Goal: Find specific page/section: Find specific page/section

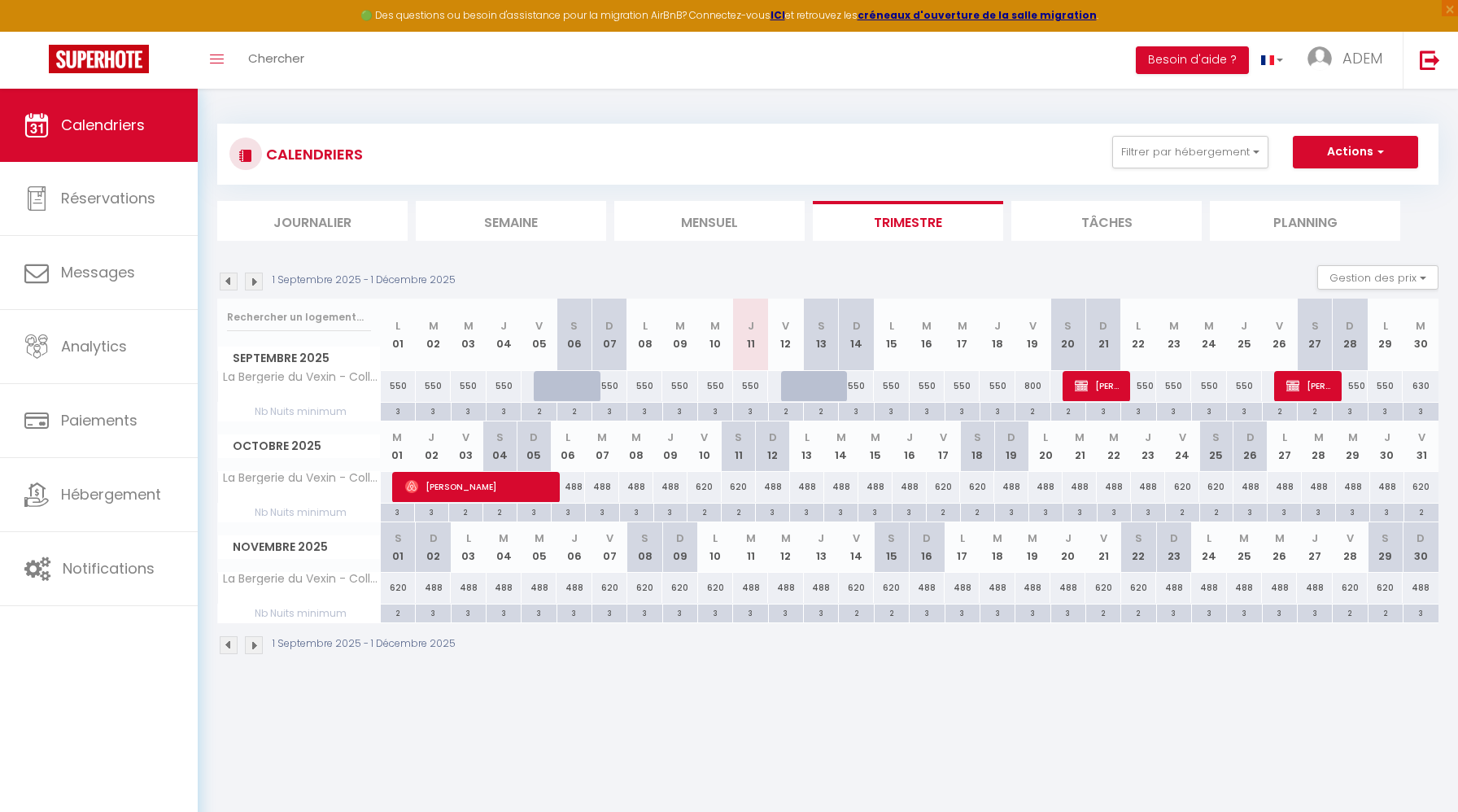
click at [232, 283] on img at bounding box center [228, 281] width 18 height 18
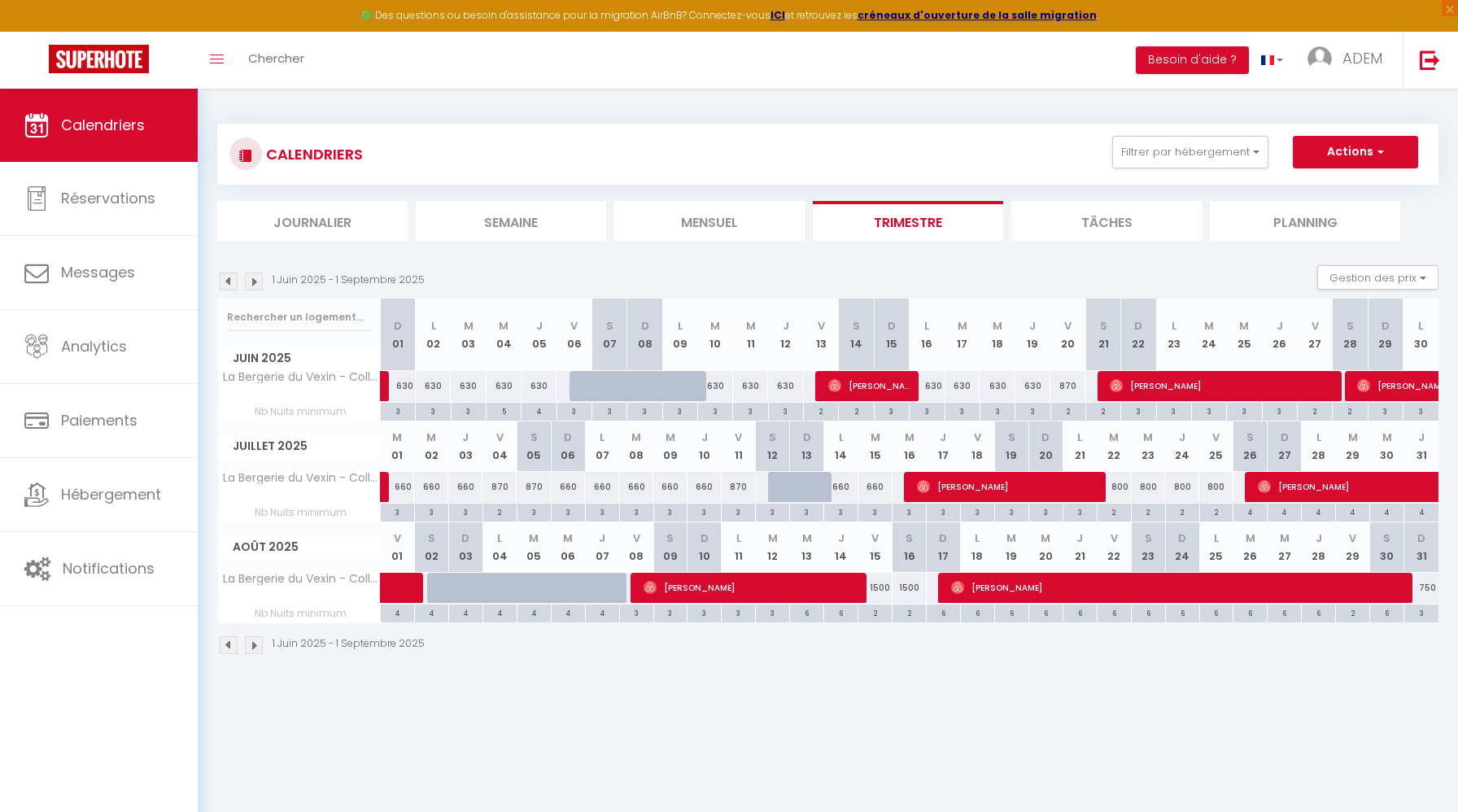
click at [232, 283] on img at bounding box center [228, 281] width 18 height 18
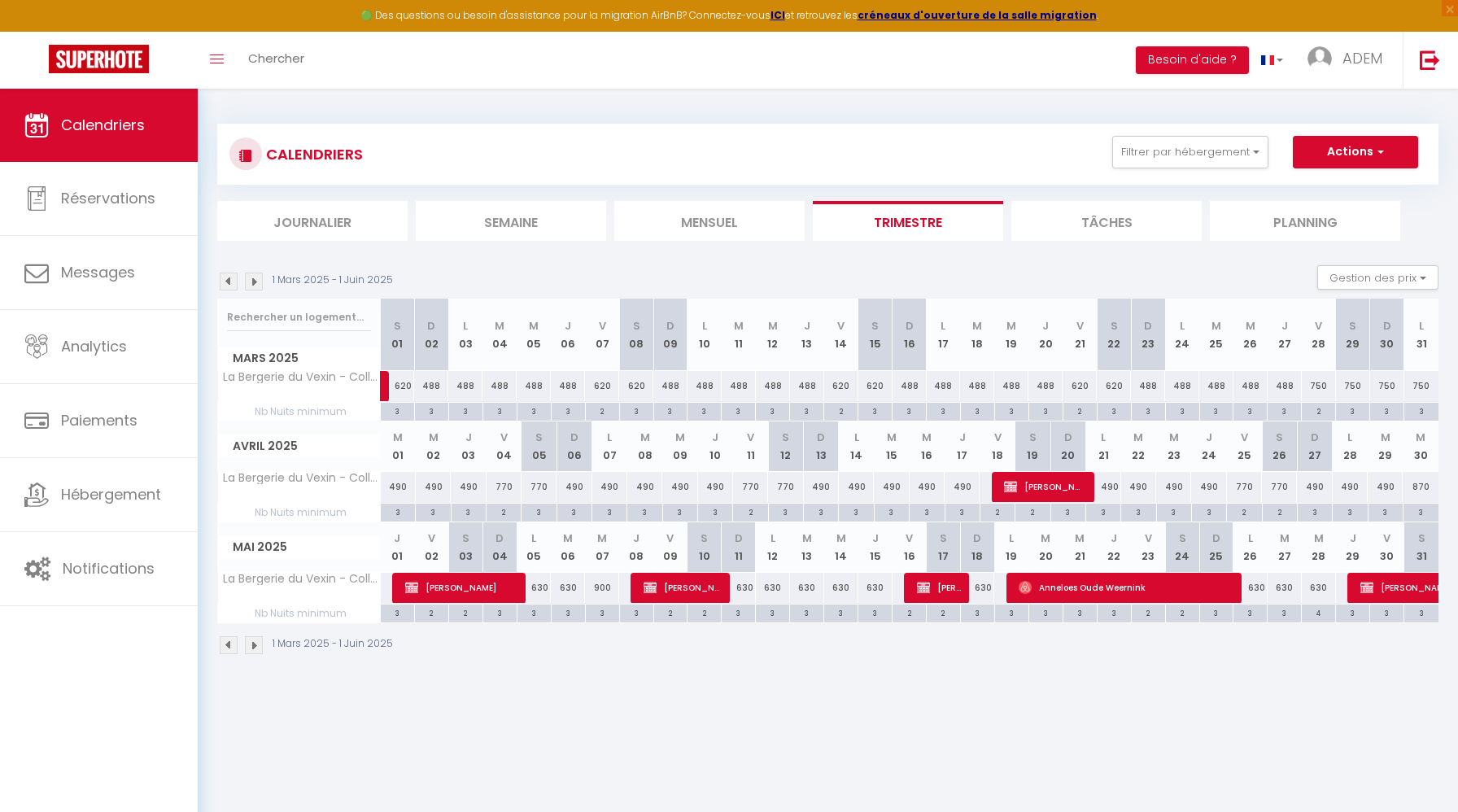
click at [232, 283] on img at bounding box center [228, 281] width 18 height 18
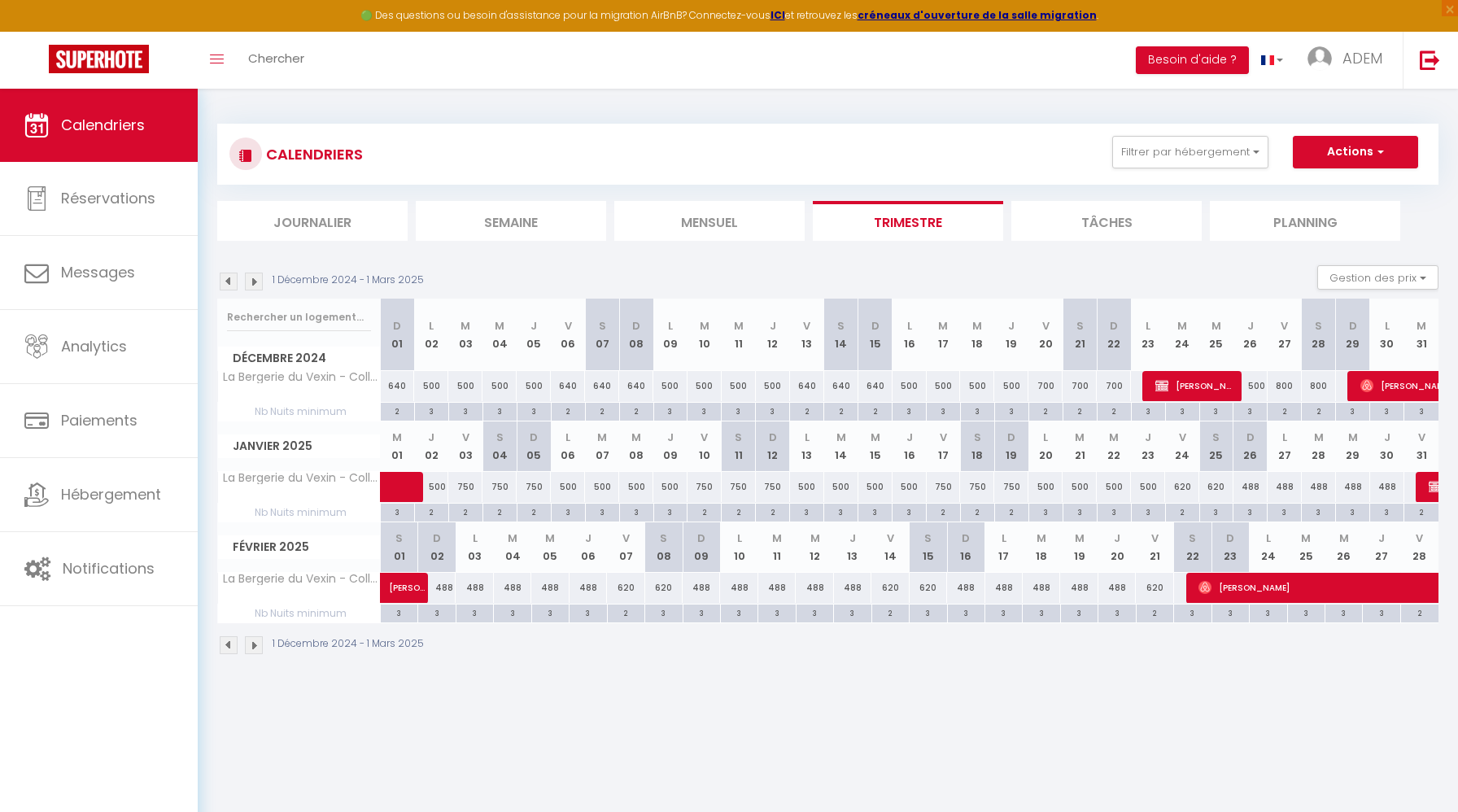
click at [232, 283] on img at bounding box center [228, 281] width 18 height 18
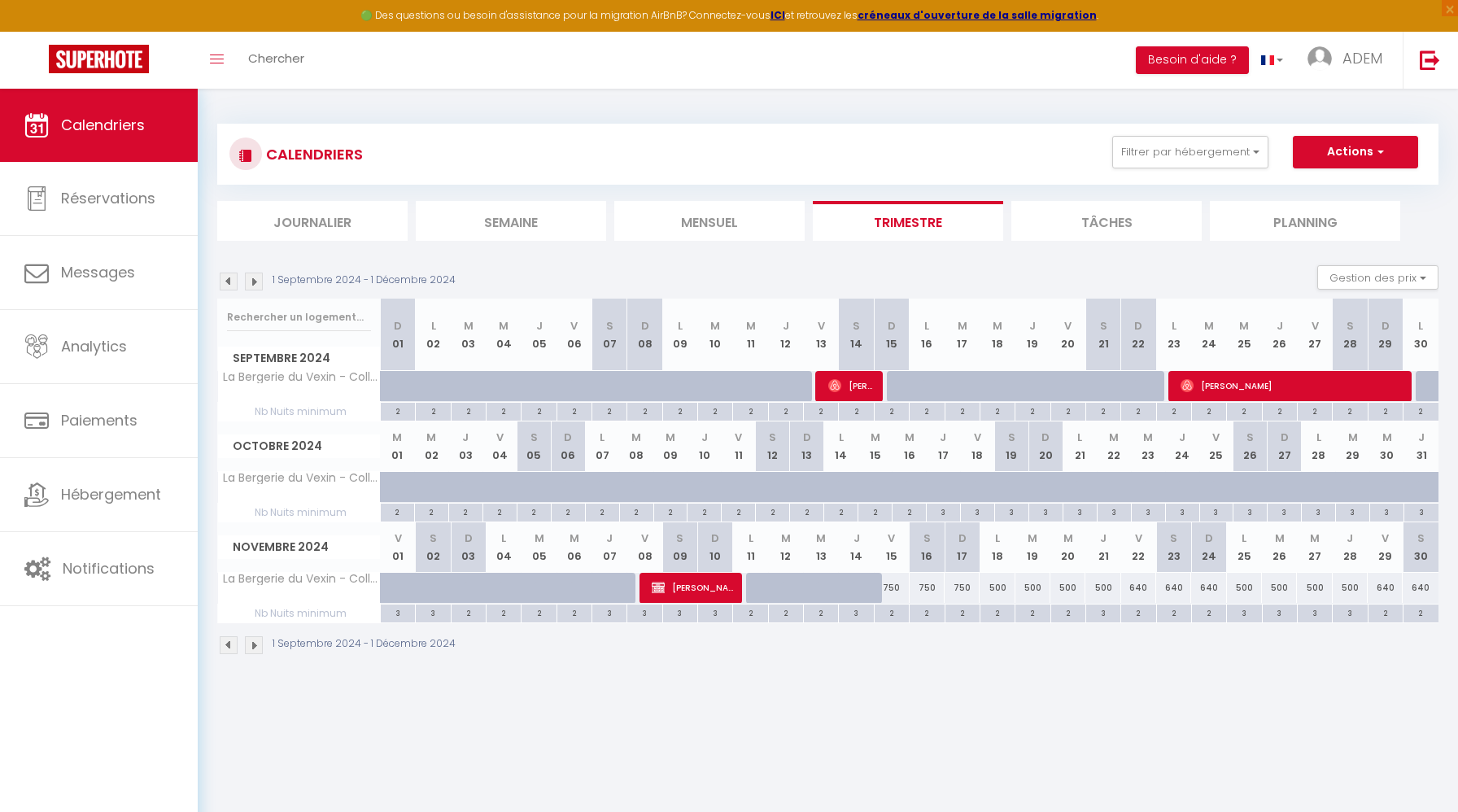
click at [256, 278] on img at bounding box center [254, 281] width 18 height 18
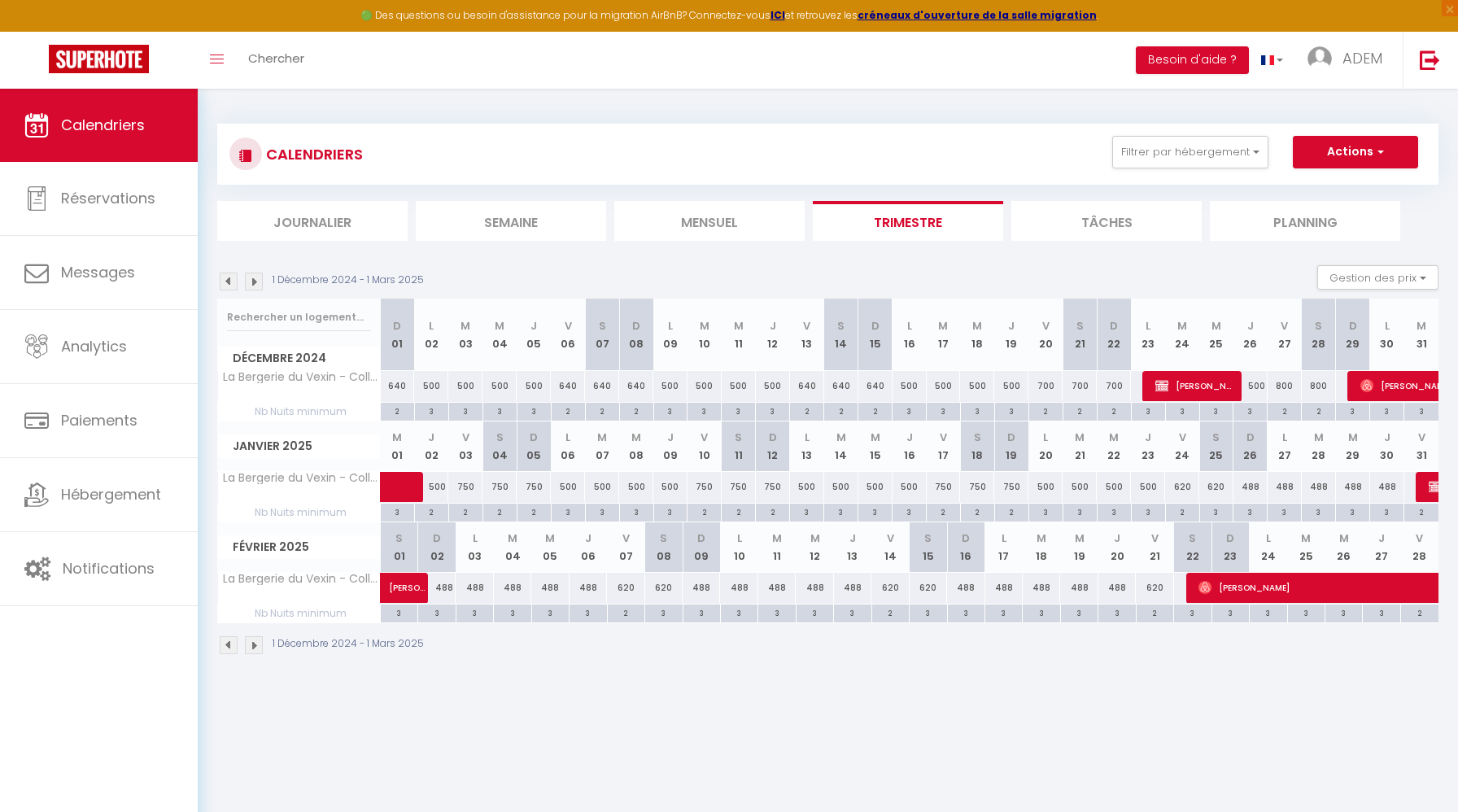
click at [257, 278] on img at bounding box center [254, 281] width 18 height 18
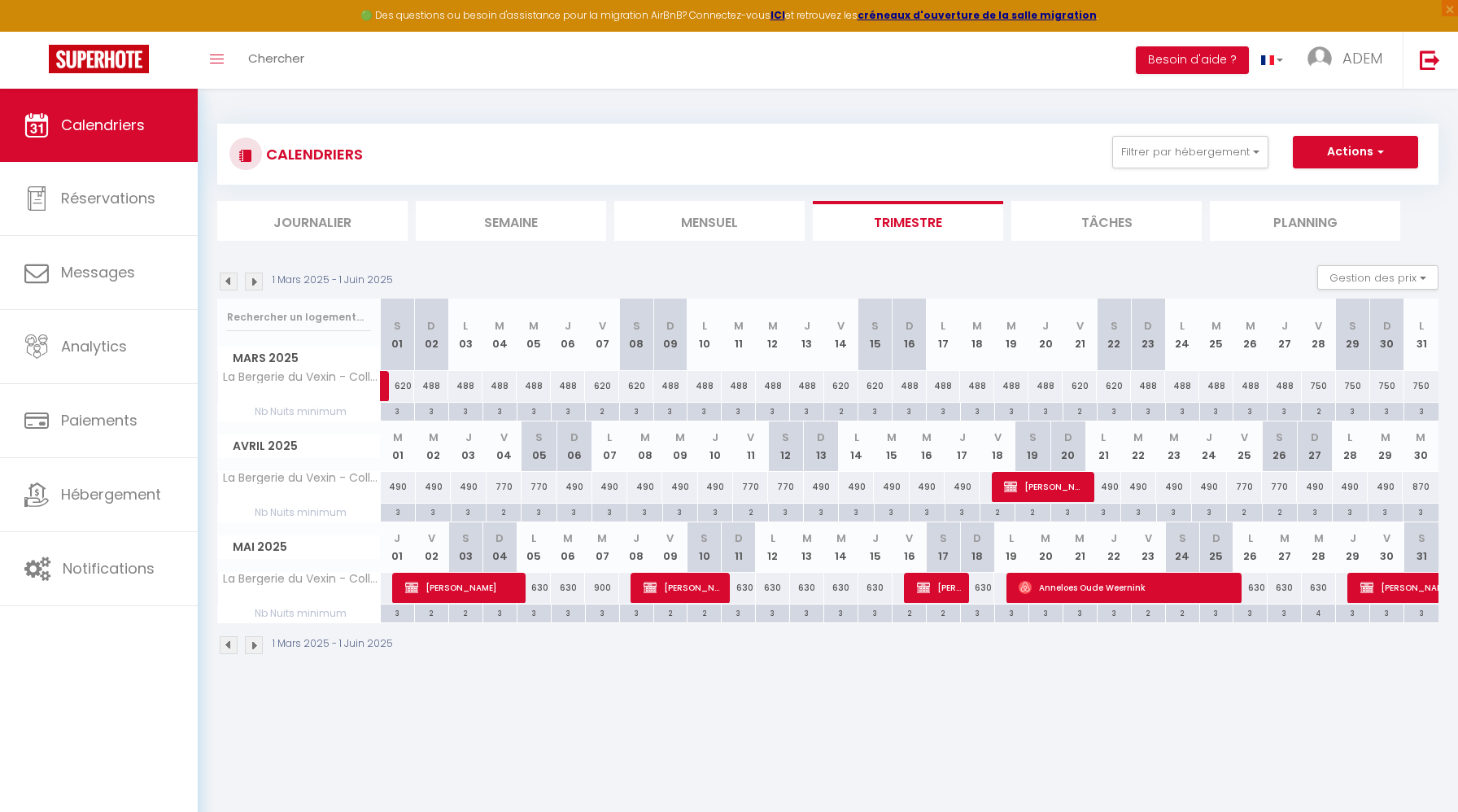
click at [257, 278] on img at bounding box center [254, 281] width 18 height 18
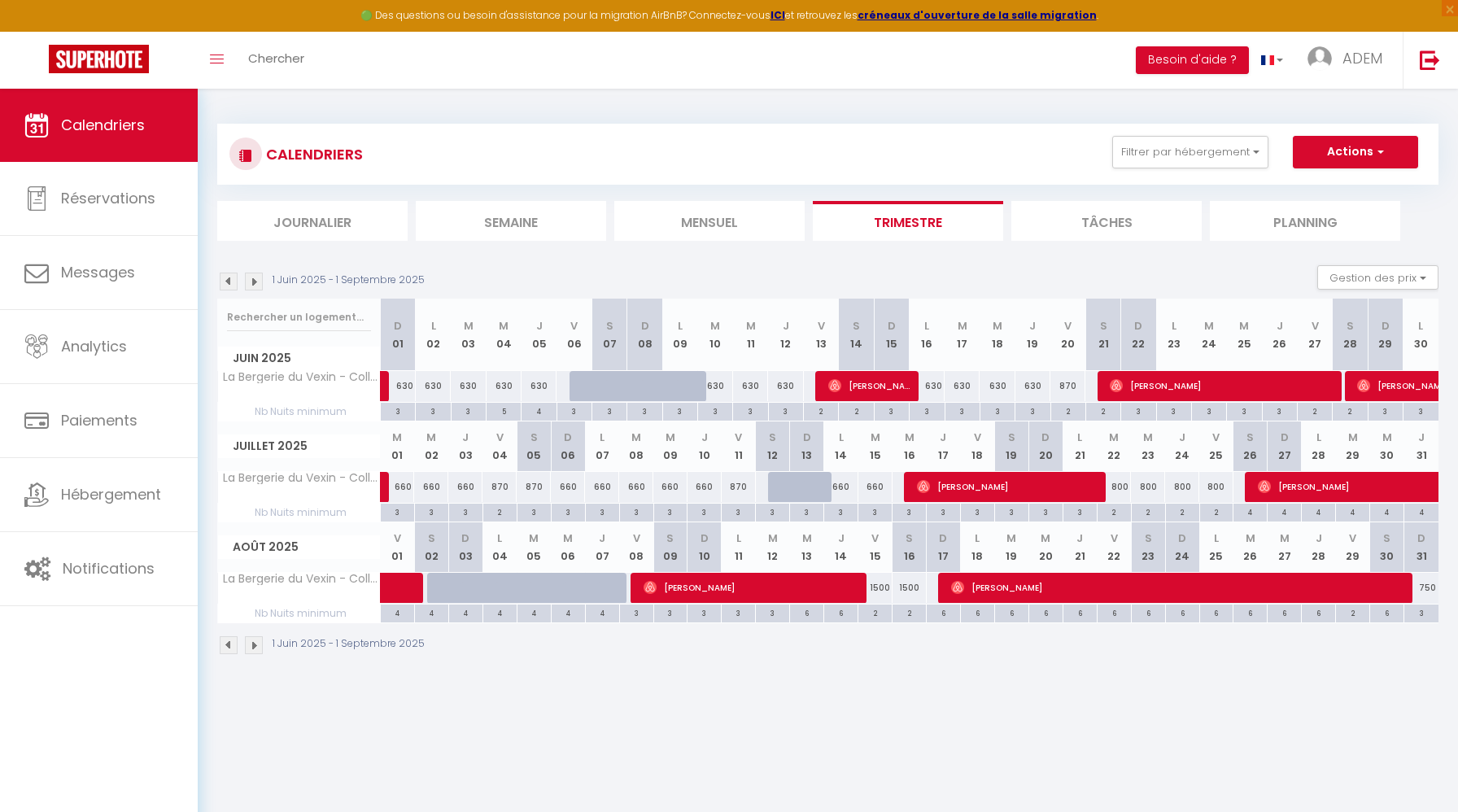
click at [257, 278] on img at bounding box center [254, 281] width 18 height 18
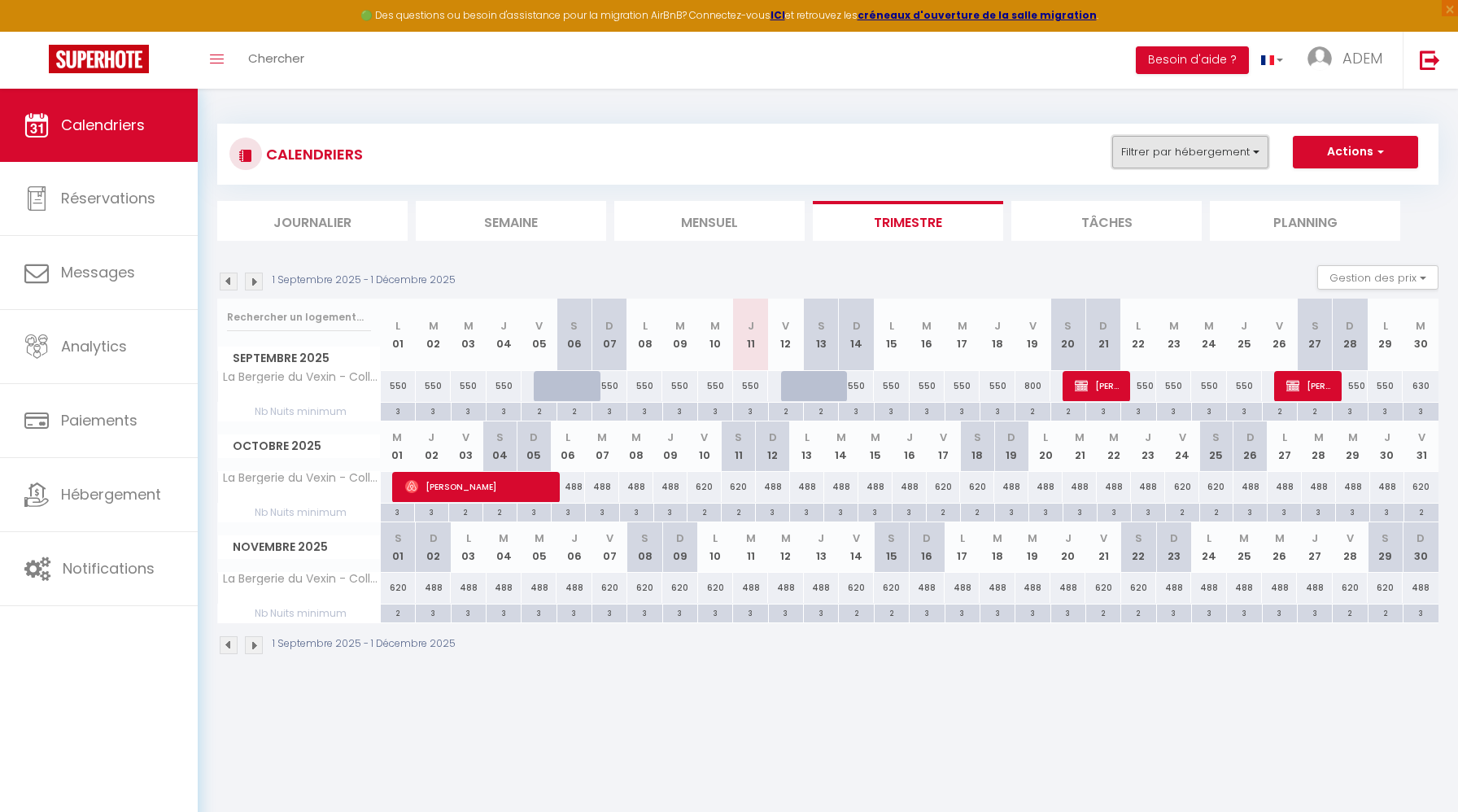
click at [1231, 157] on button "Filtrer par hébergement" at bounding box center [1190, 152] width 157 height 33
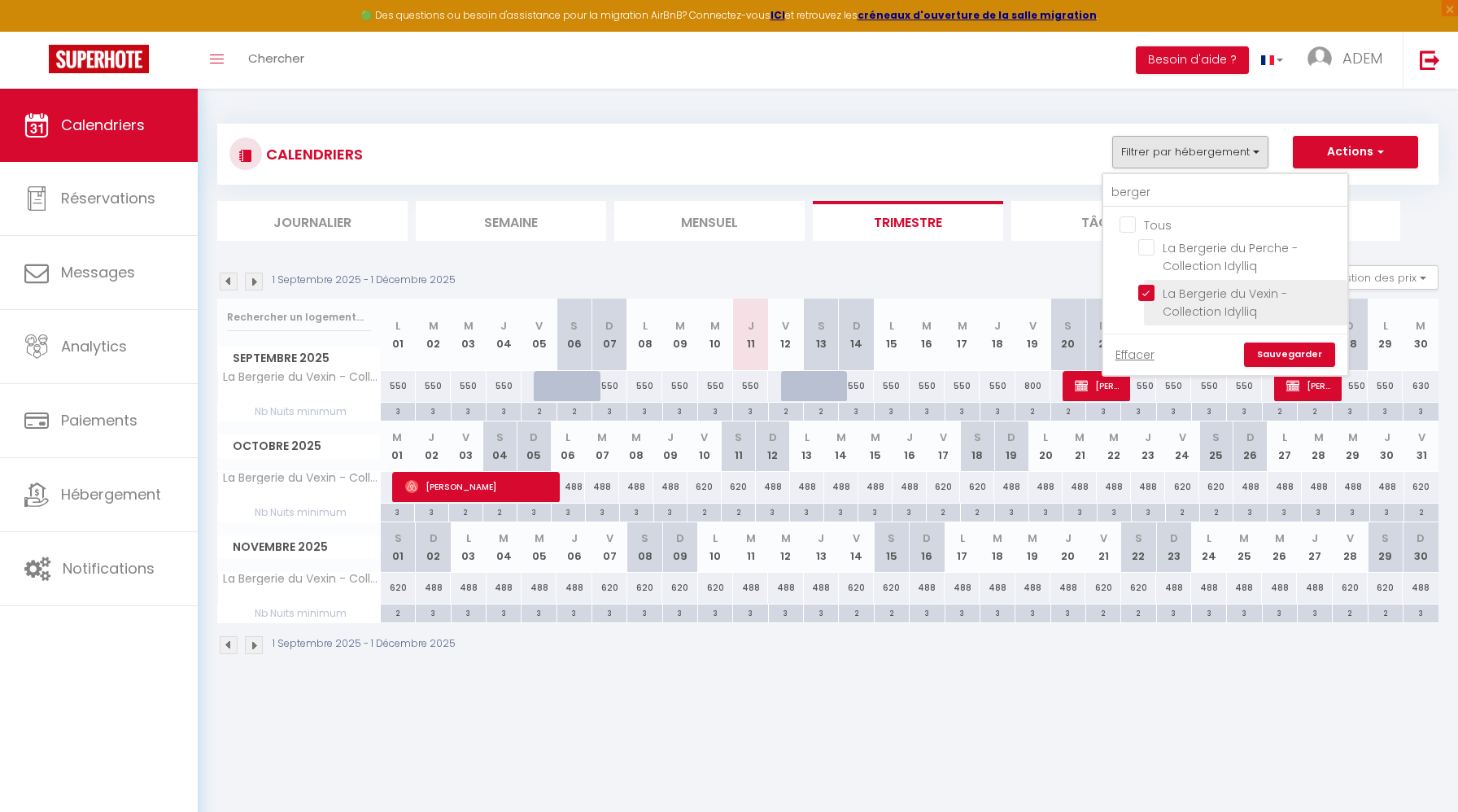
click at [1147, 289] on input "La Bergerie du Vexin - Collection Idylliq" at bounding box center [1240, 292] width 203 height 16
checkbox input "false"
click at [1133, 200] on input "berger" at bounding box center [1225, 193] width 244 height 29
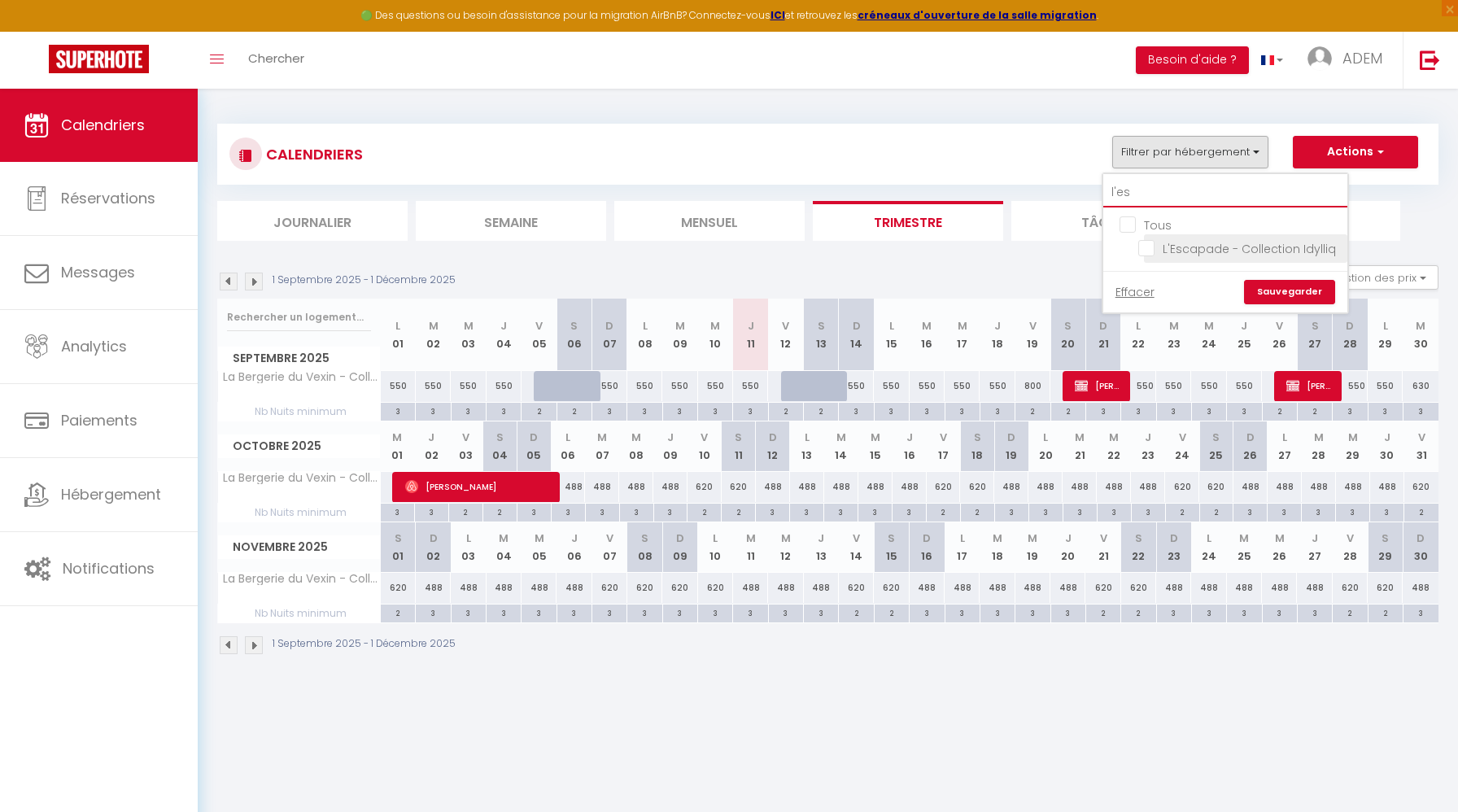
type input "l'es"
click at [1145, 250] on input "L'Escapade - Collection Idylliq" at bounding box center [1240, 247] width 203 height 16
checkbox input "true"
click at [1117, 193] on input "l'es" at bounding box center [1225, 193] width 244 height 29
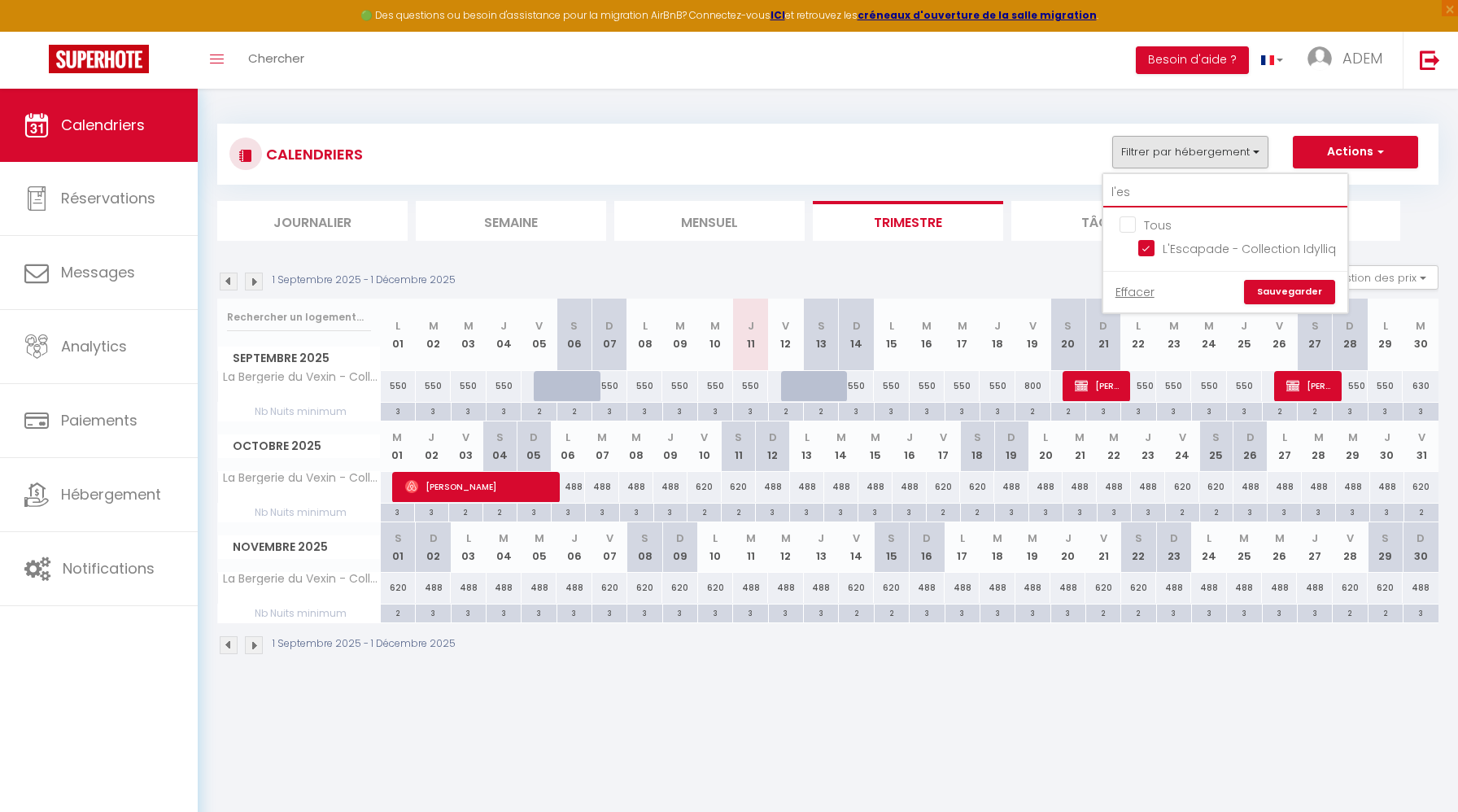
type input "c"
checkbox input "false"
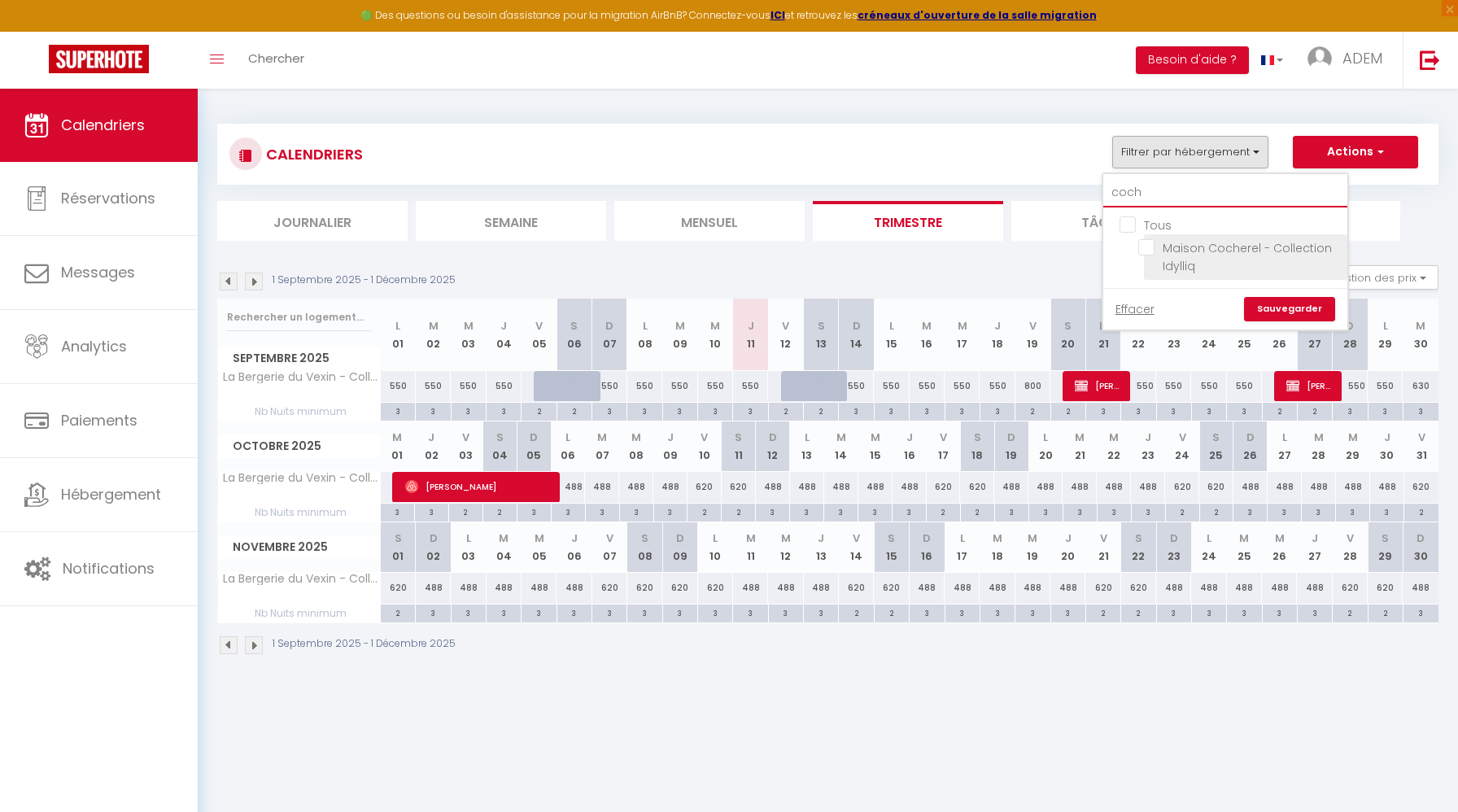
type input "coch"
click at [1146, 246] on input "Maison Cocherel - Collection Idylliq" at bounding box center [1240, 247] width 203 height 16
checkbox input "true"
click at [1130, 198] on input "coch" at bounding box center [1225, 193] width 244 height 29
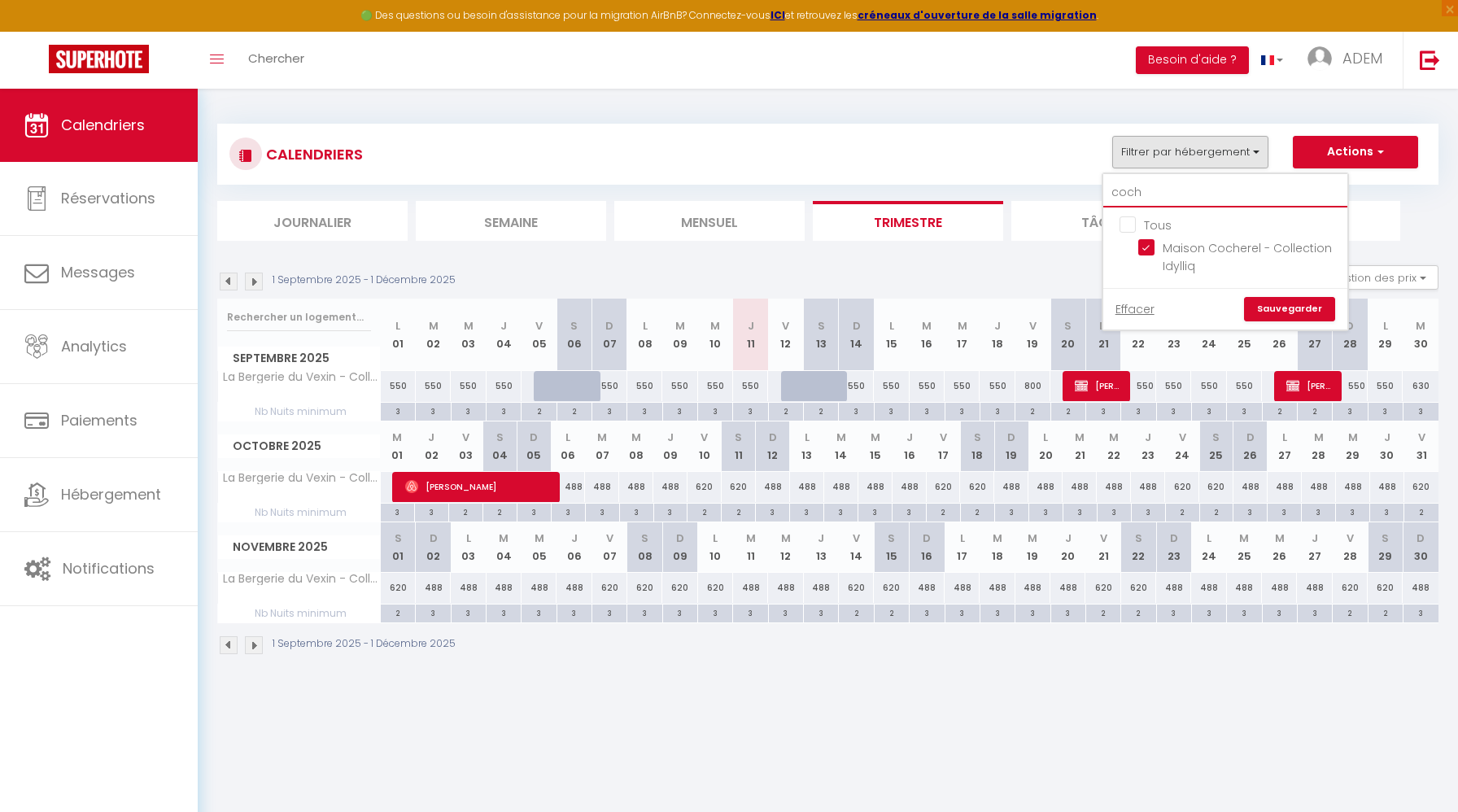
type input "h"
checkbox input "false"
type input "havre"
click at [1153, 248] on input "Havre de paix en pleine nature-Collection Idylliq" at bounding box center [1240, 247] width 203 height 16
checkbox input "true"
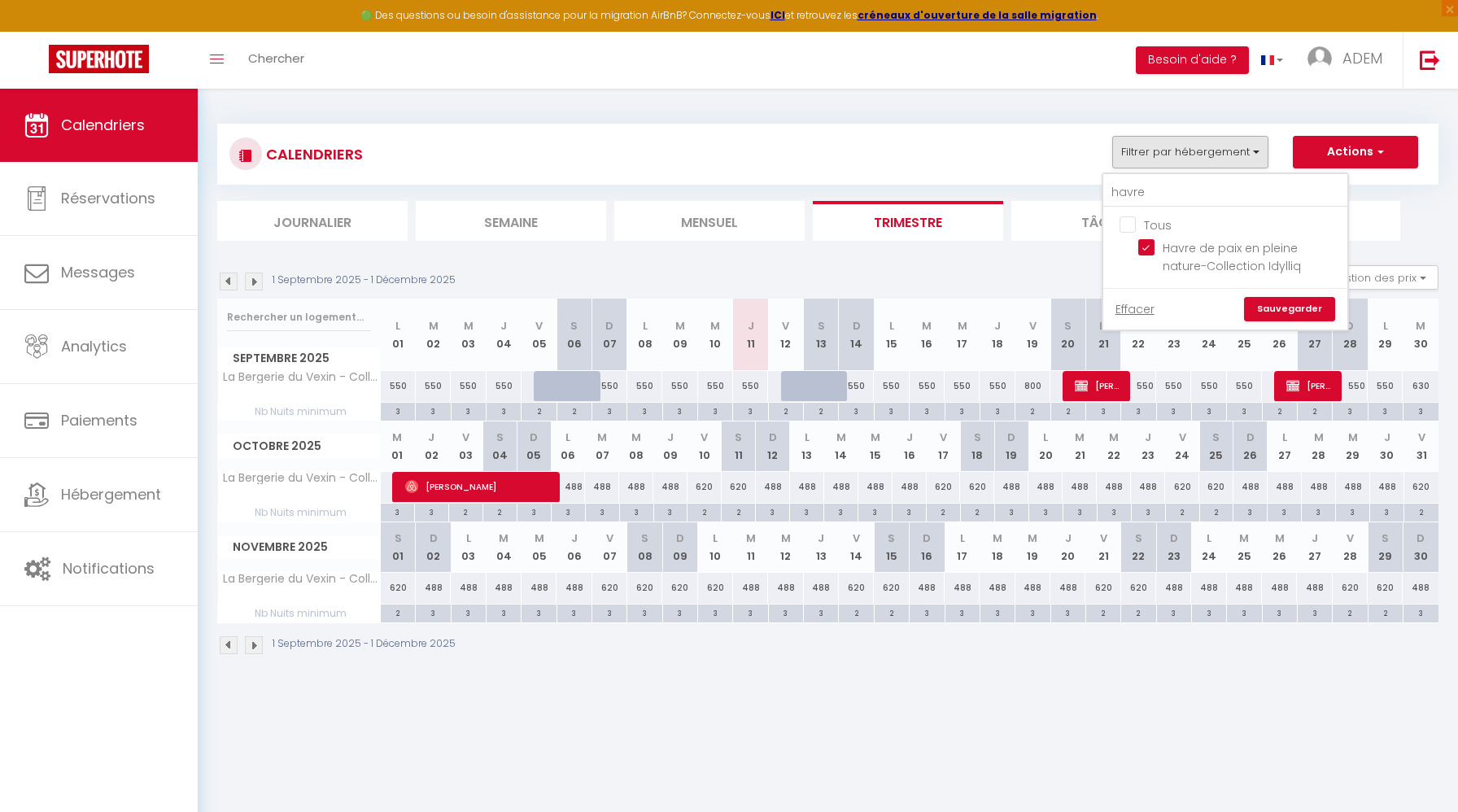
click at [1269, 300] on link "Sauvegarder" at bounding box center [1289, 309] width 91 height 24
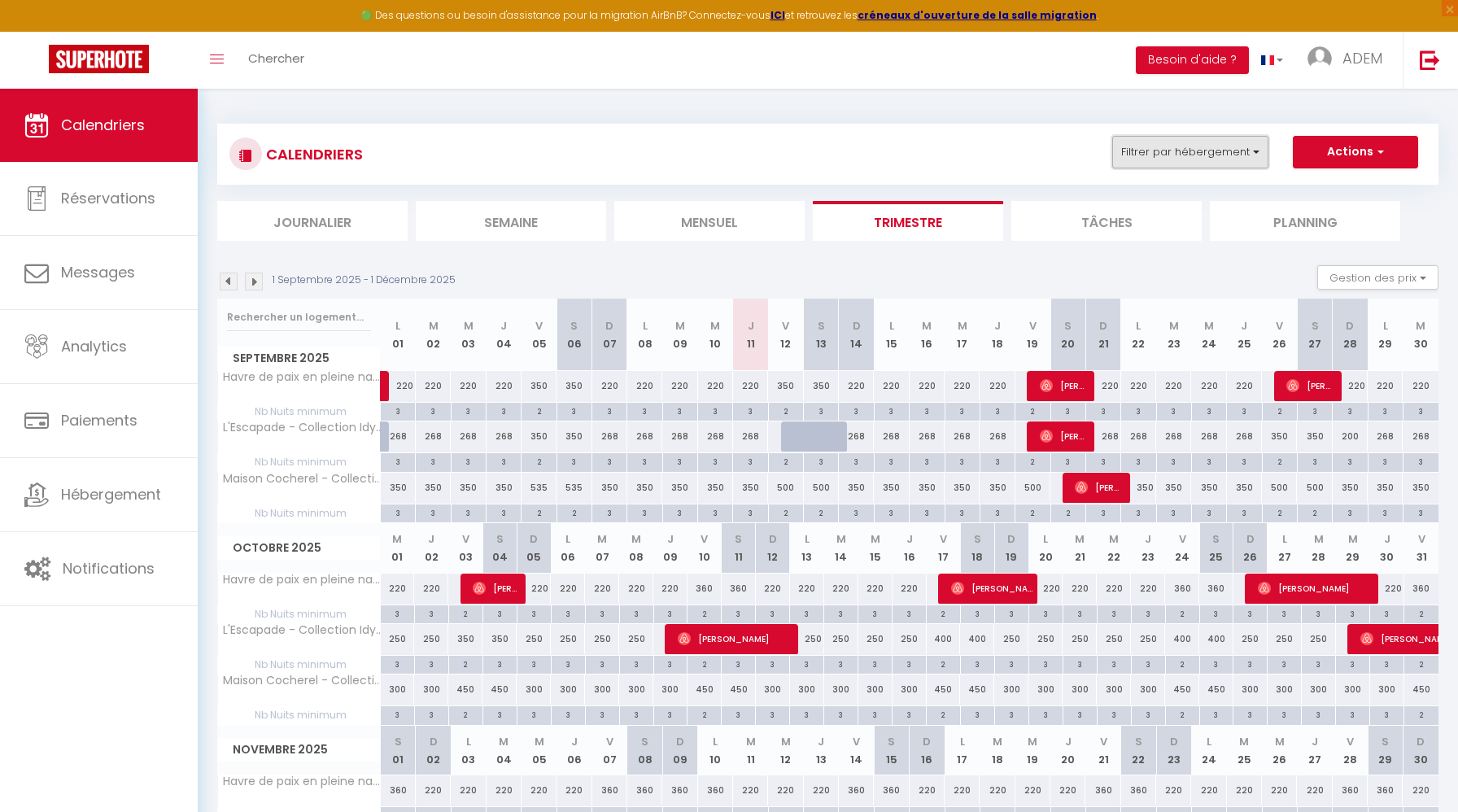
click at [1162, 168] on button "Filtrer par hébergement" at bounding box center [1190, 152] width 157 height 33
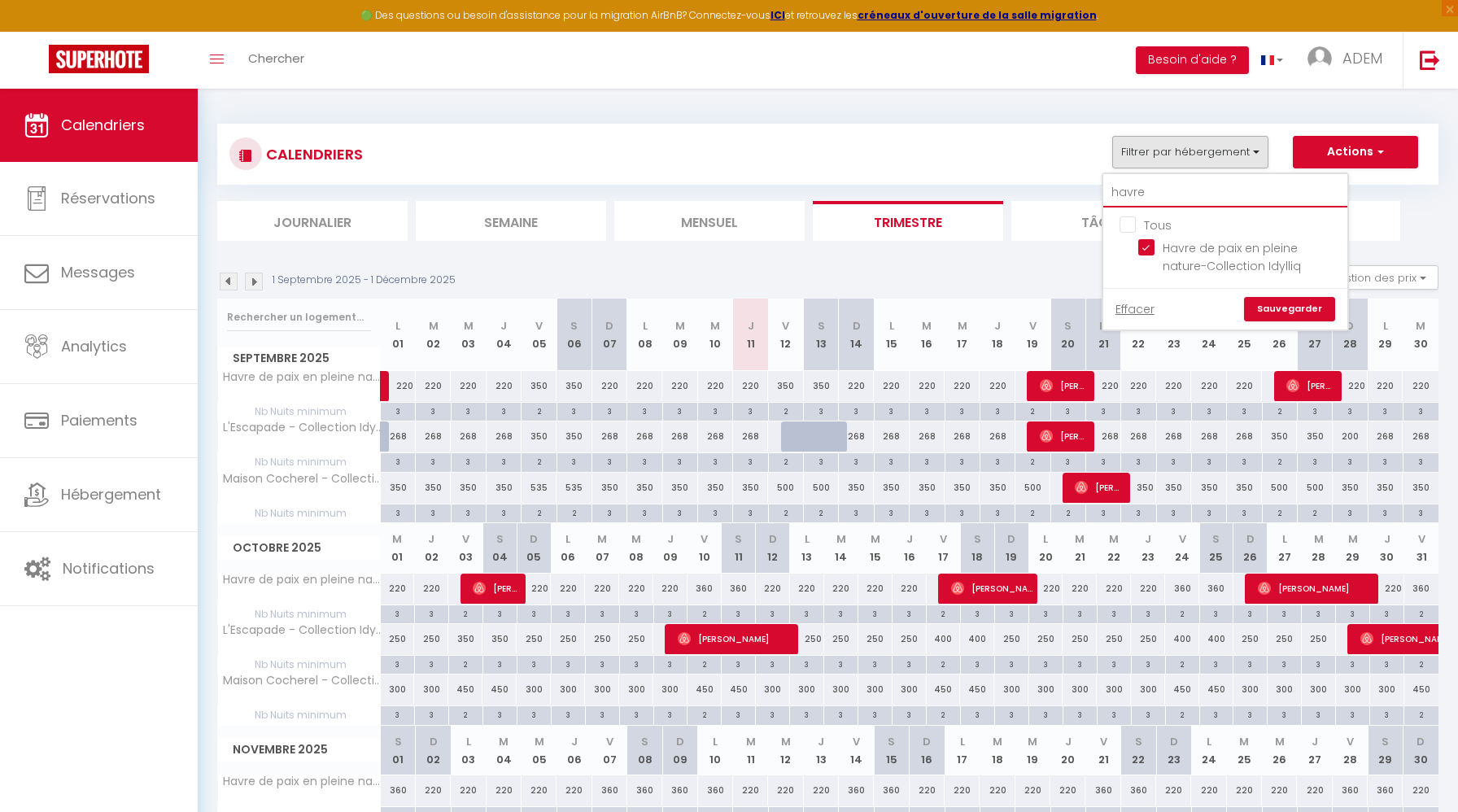
click at [1129, 194] on input "havre" at bounding box center [1225, 193] width 244 height 29
type input "l"
checkbox input "false"
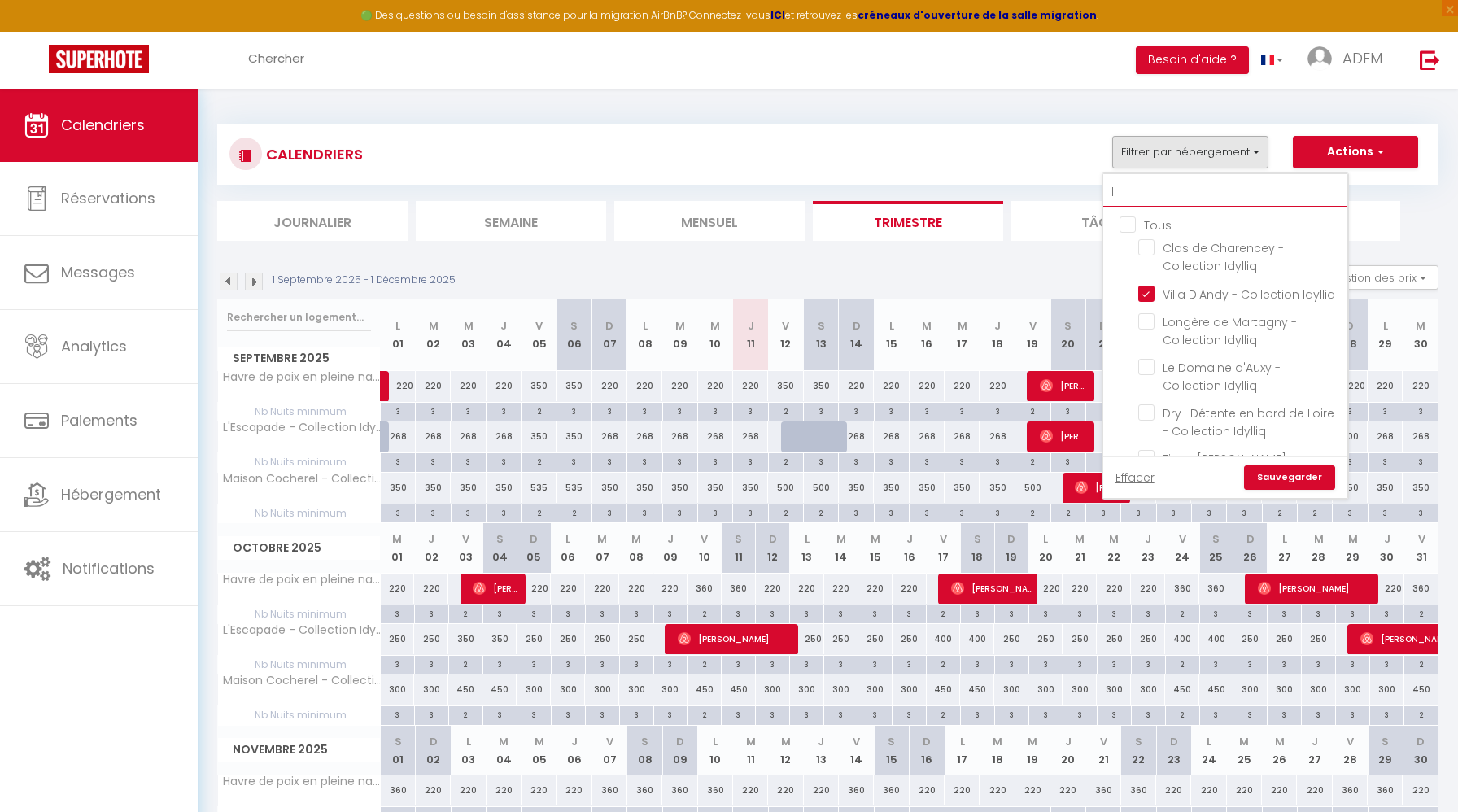
type input "l'e"
checkbox input "true"
checkbox input "false"
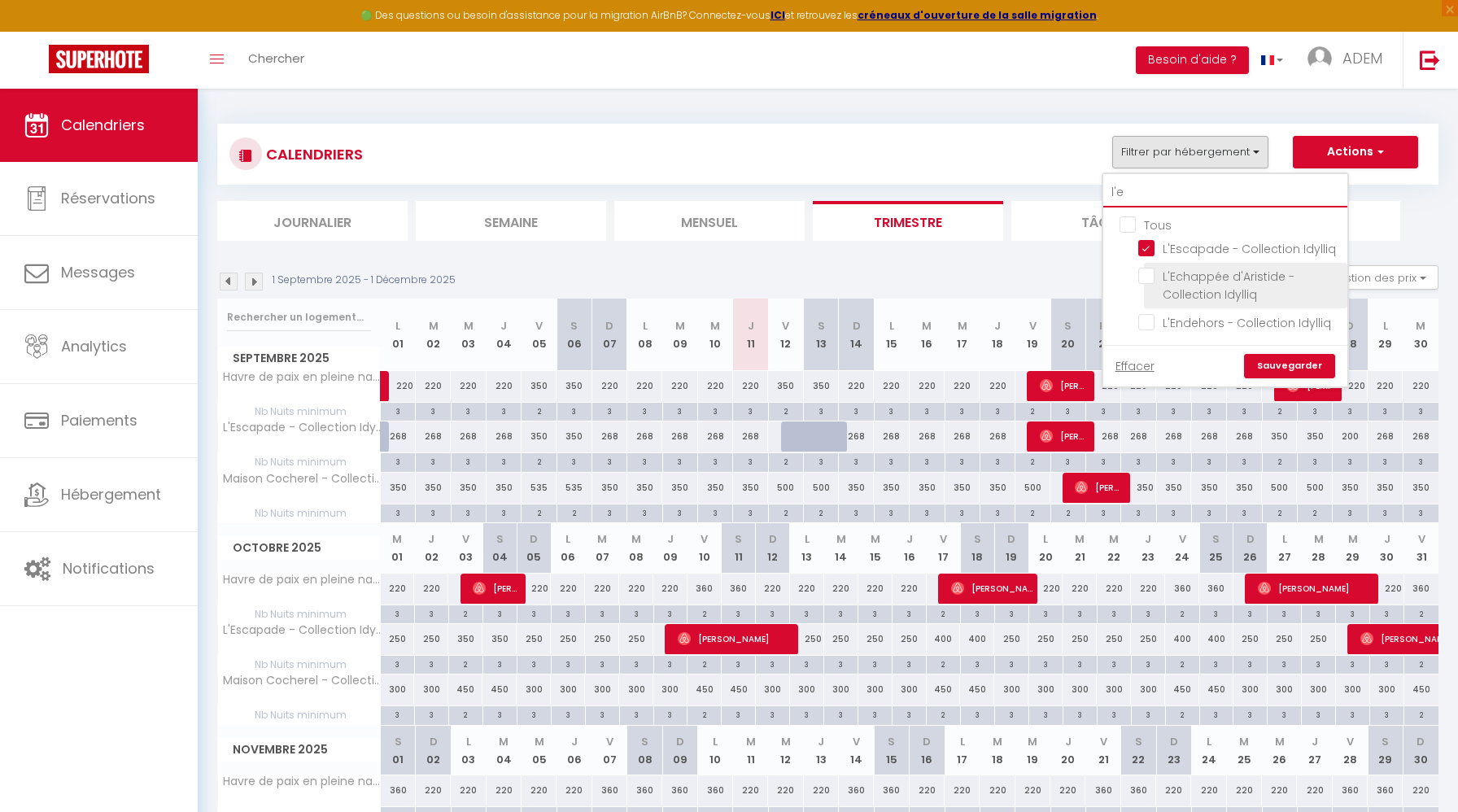
type input "l'e"
click at [1153, 274] on input "L'Echappée d'Aristide - Collection Idylliq" at bounding box center [1240, 275] width 203 height 16
checkbox input "true"
click at [1272, 359] on link "Sauvegarder" at bounding box center [1289, 366] width 91 height 24
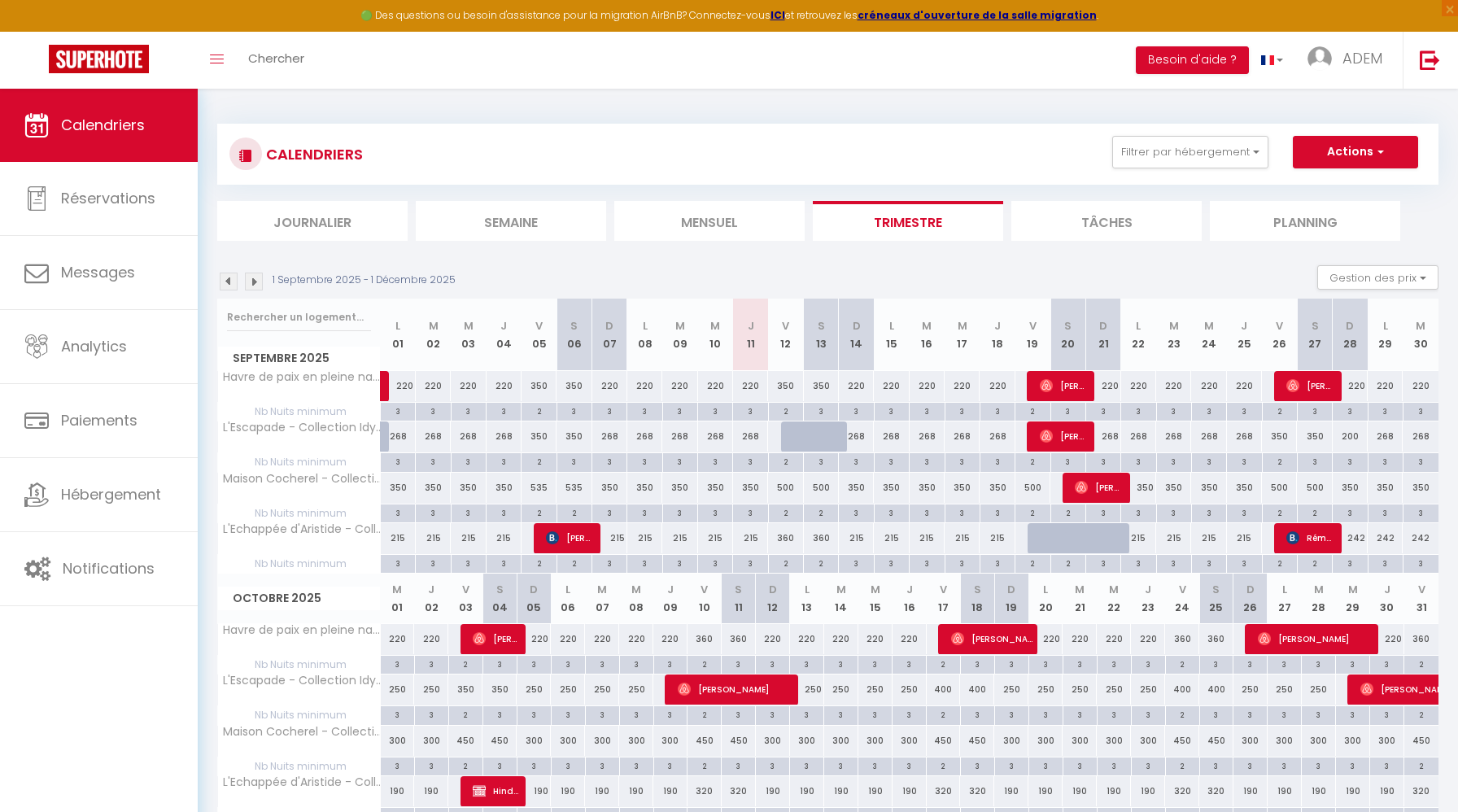
click at [261, 281] on img at bounding box center [254, 281] width 18 height 18
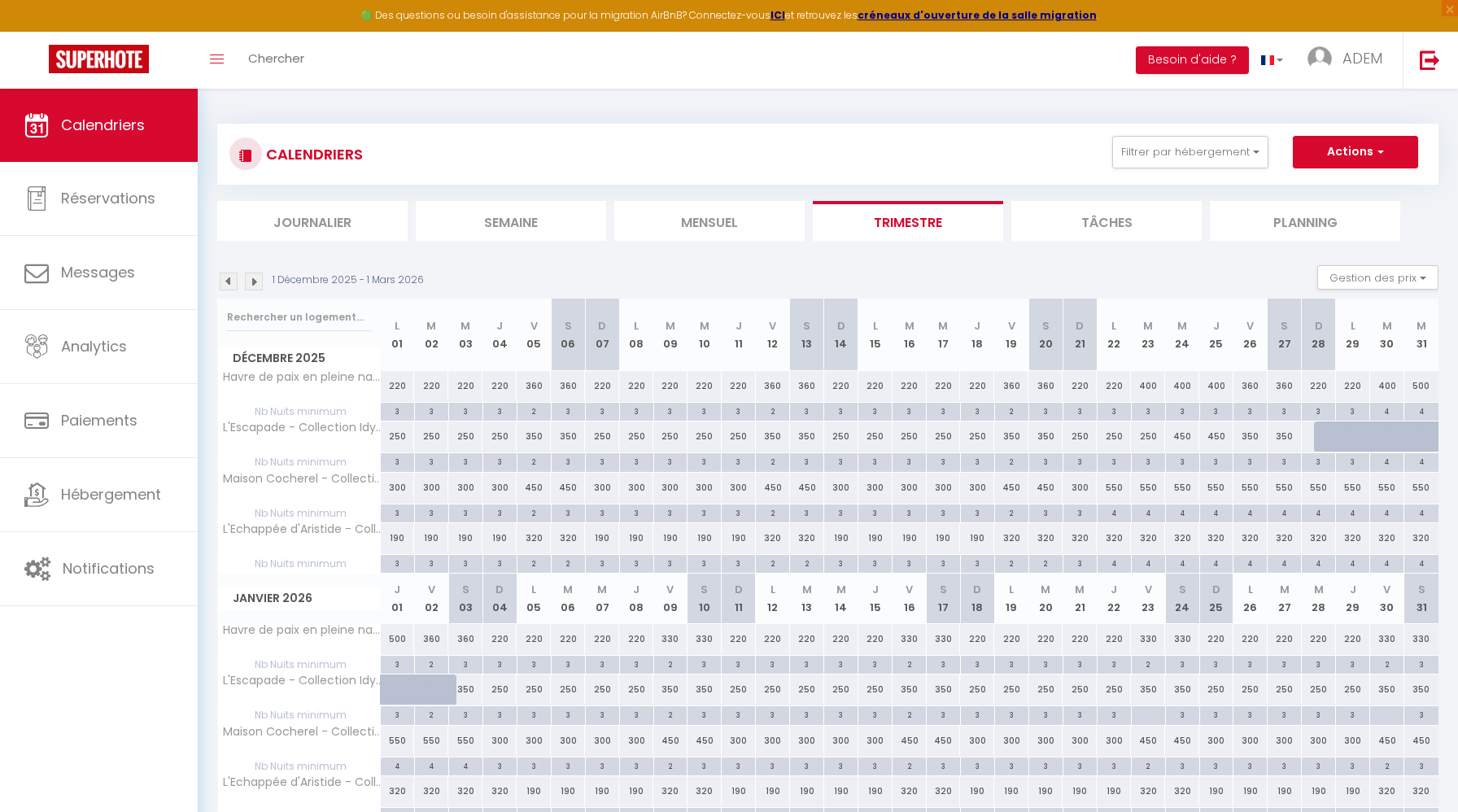
click at [231, 280] on img at bounding box center [228, 281] width 18 height 18
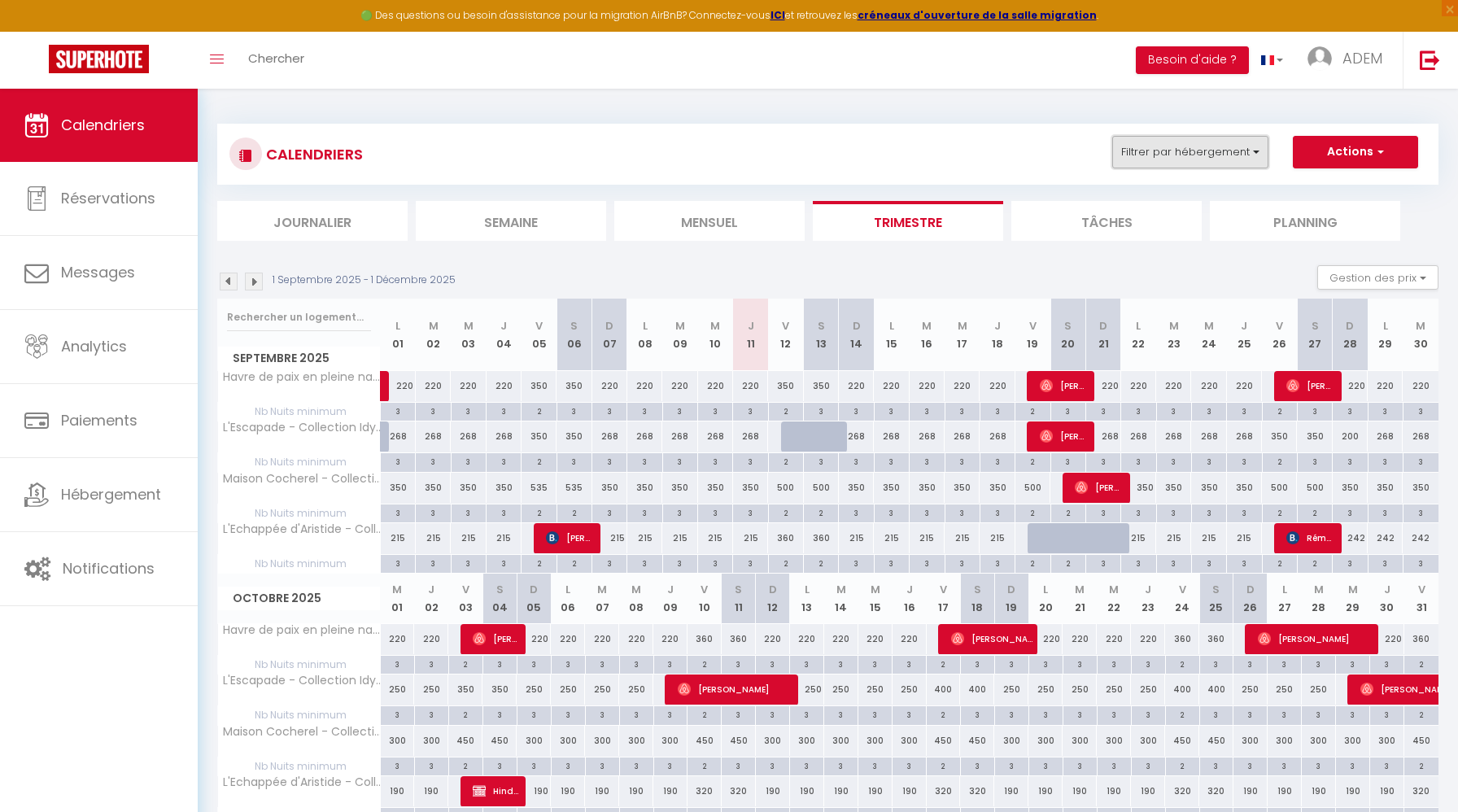
click at [1172, 149] on button "Filtrer par hébergement" at bounding box center [1190, 152] width 157 height 33
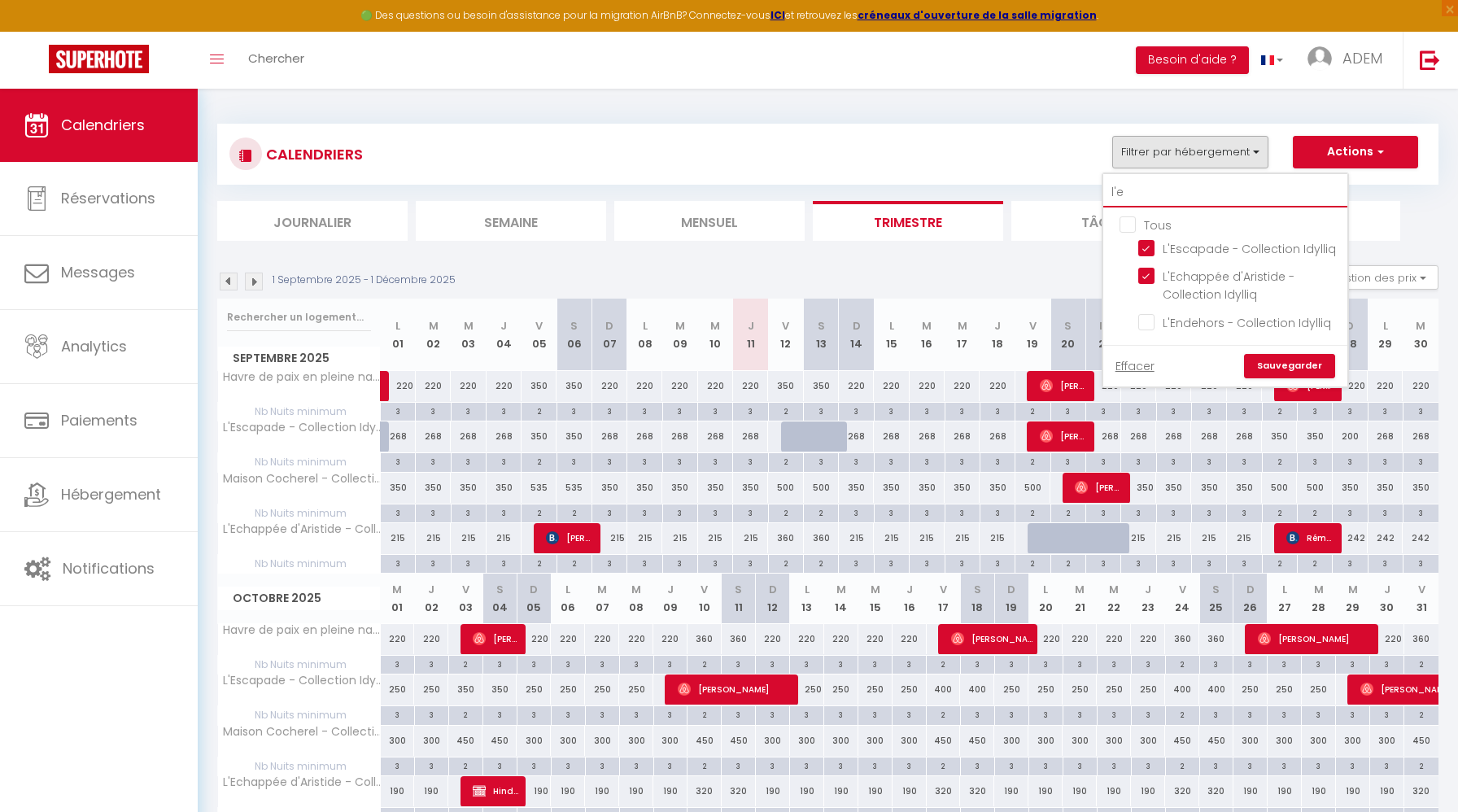
drag, startPoint x: 1135, startPoint y: 191, endPoint x: 1104, endPoint y: 191, distance: 31.0
click at [1104, 191] on input "l'e" at bounding box center [1225, 193] width 244 height 29
type input "fa"
checkbox input "false"
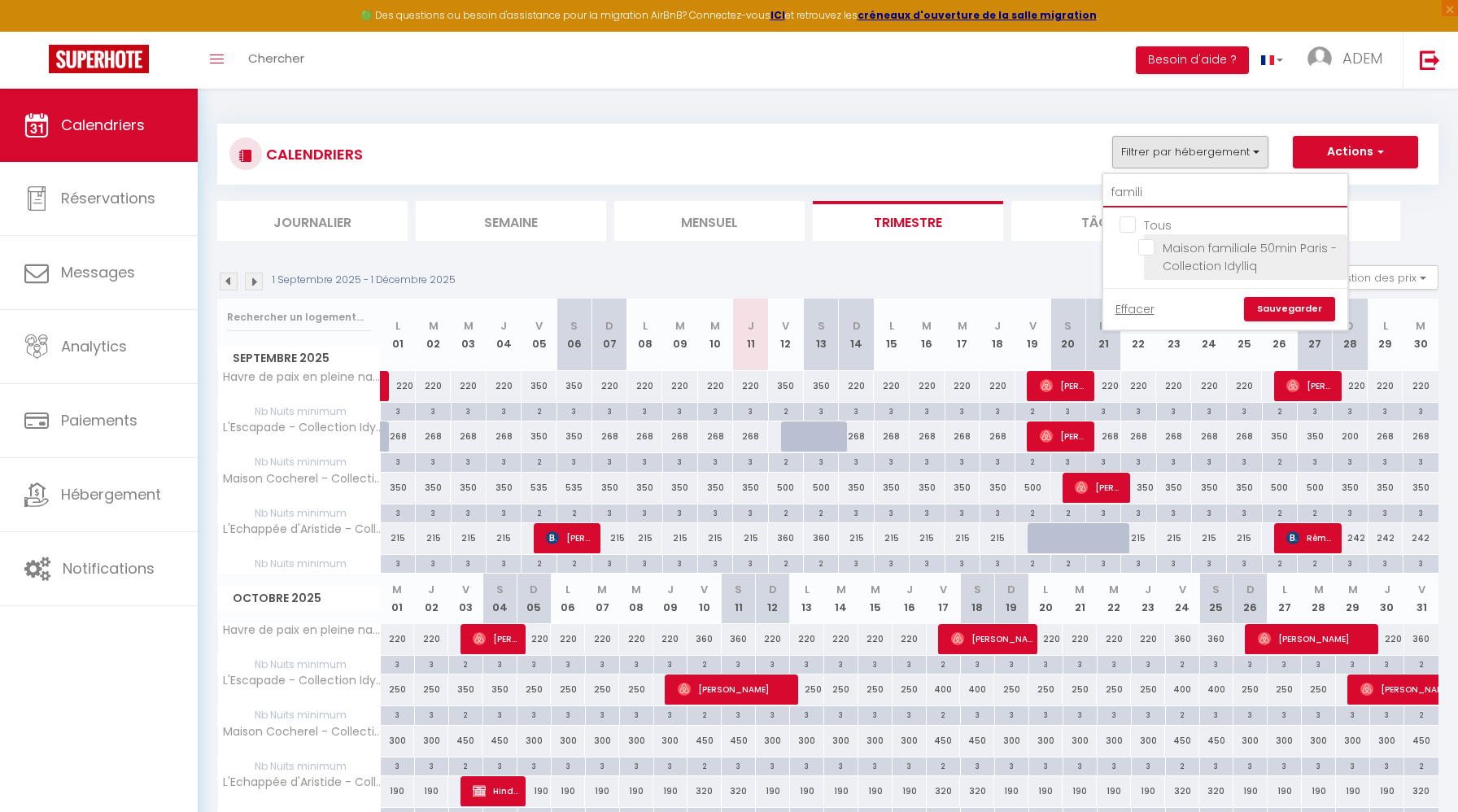
type input "famili"
click at [1147, 245] on input "Maison familiale 50min Paris - Collection Idylliq" at bounding box center [1240, 247] width 203 height 16
checkbox input "true"
click at [1125, 184] on input "famili" at bounding box center [1225, 193] width 244 height 29
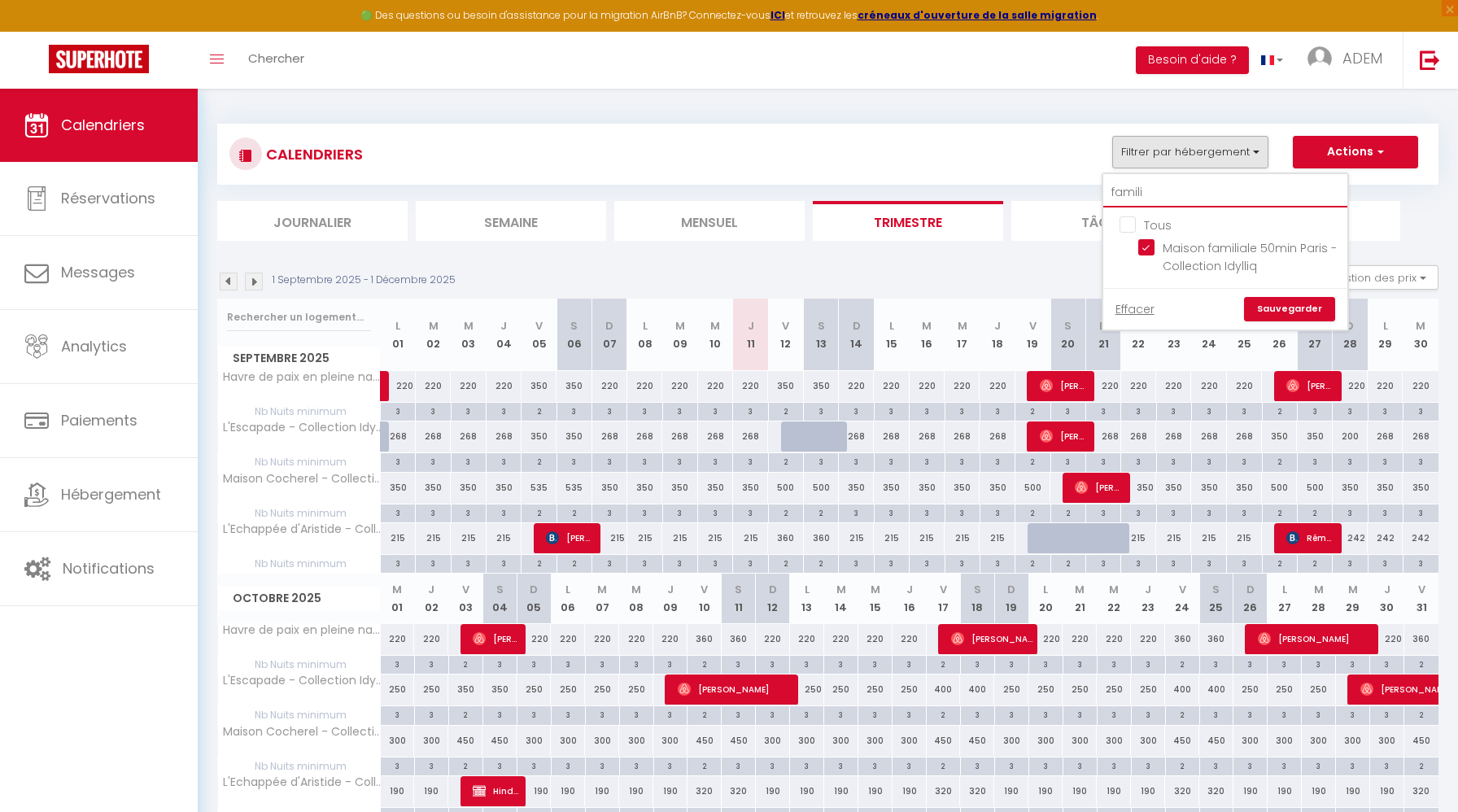
type input "g"
checkbox input "false"
type input "givern"
click at [1147, 246] on input "La Demeure de Giverny - Collection Idylliq" at bounding box center [1240, 247] width 203 height 16
checkbox input "true"
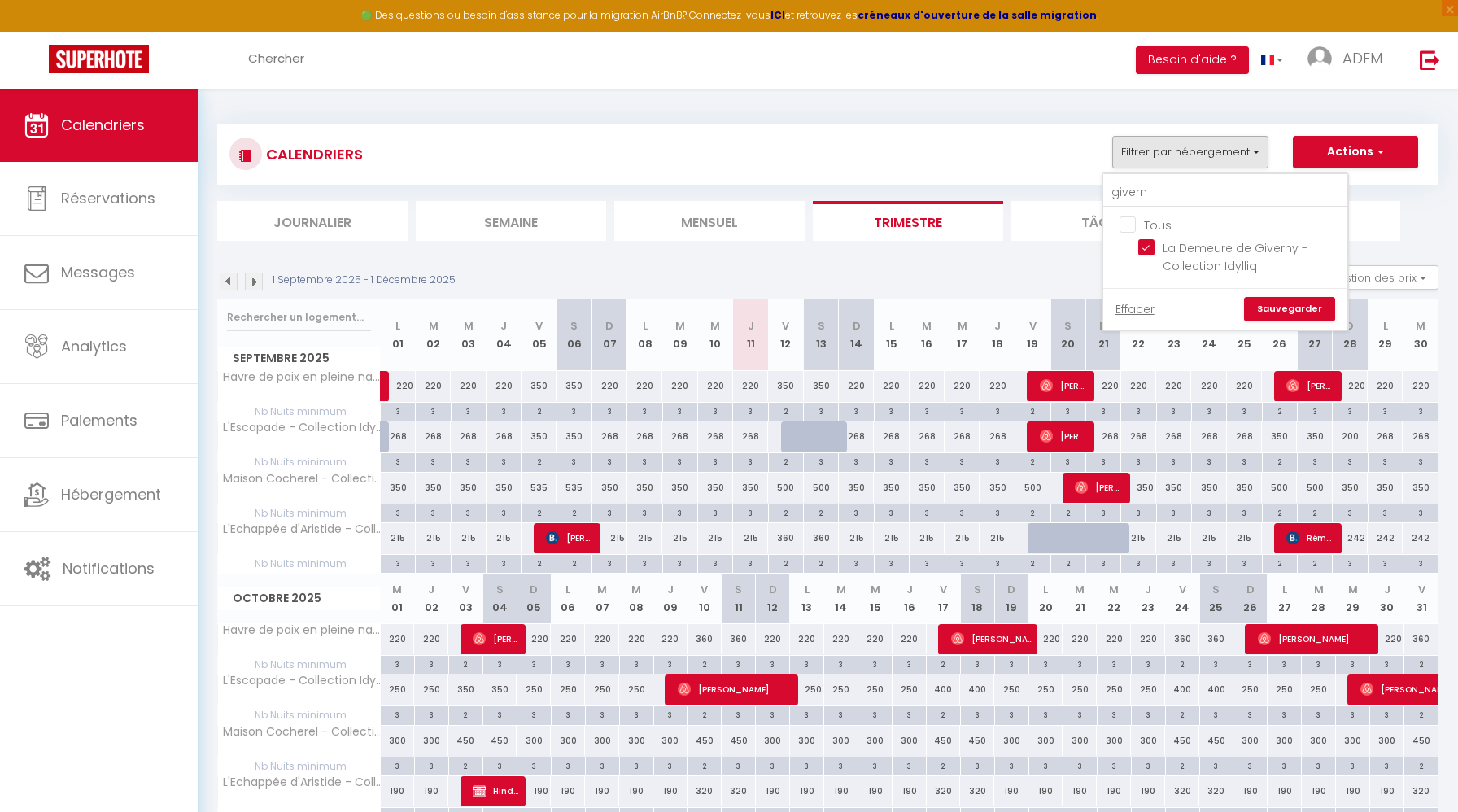
click at [1276, 307] on link "Sauvegarder" at bounding box center [1289, 309] width 91 height 24
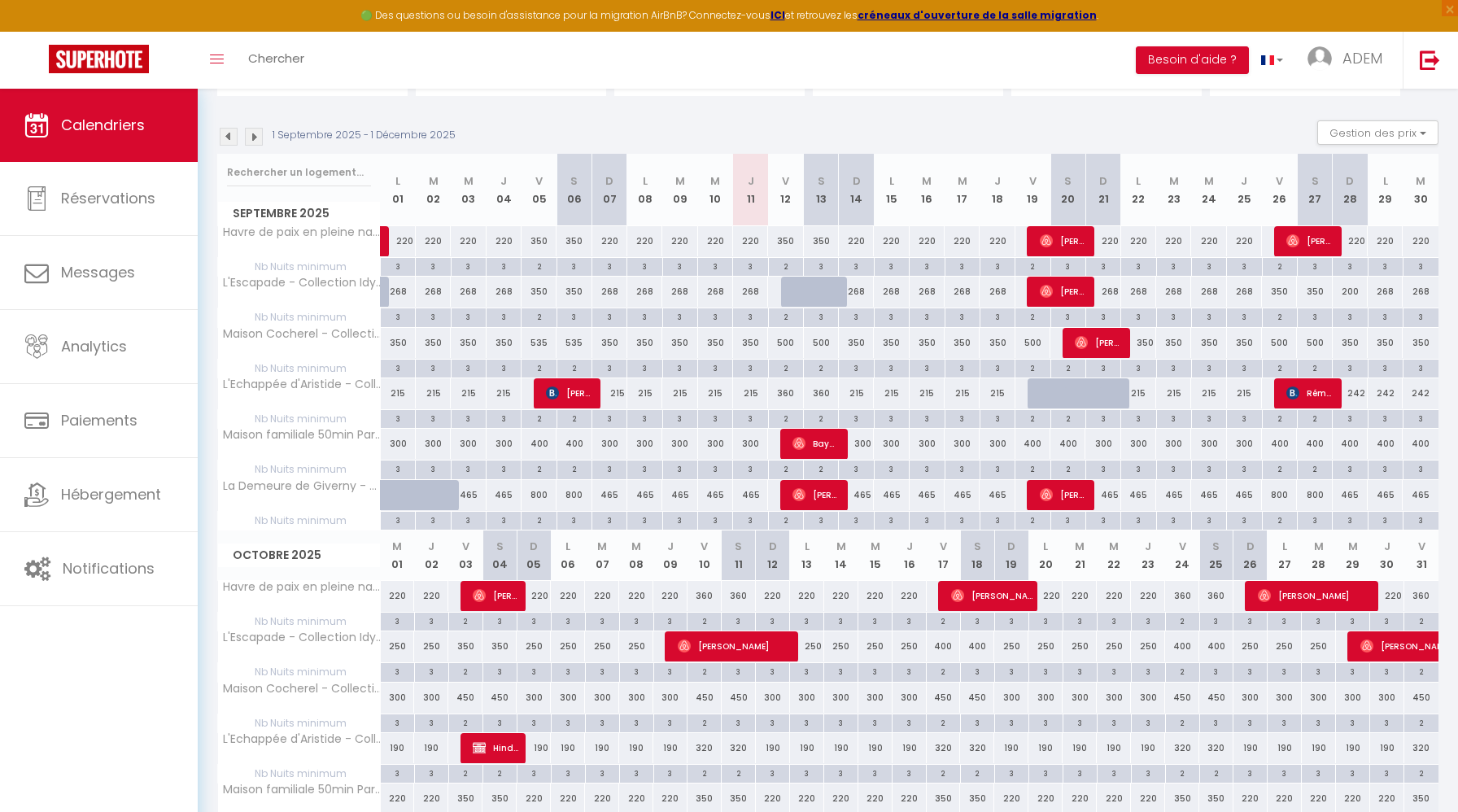
scroll to position [138, 0]
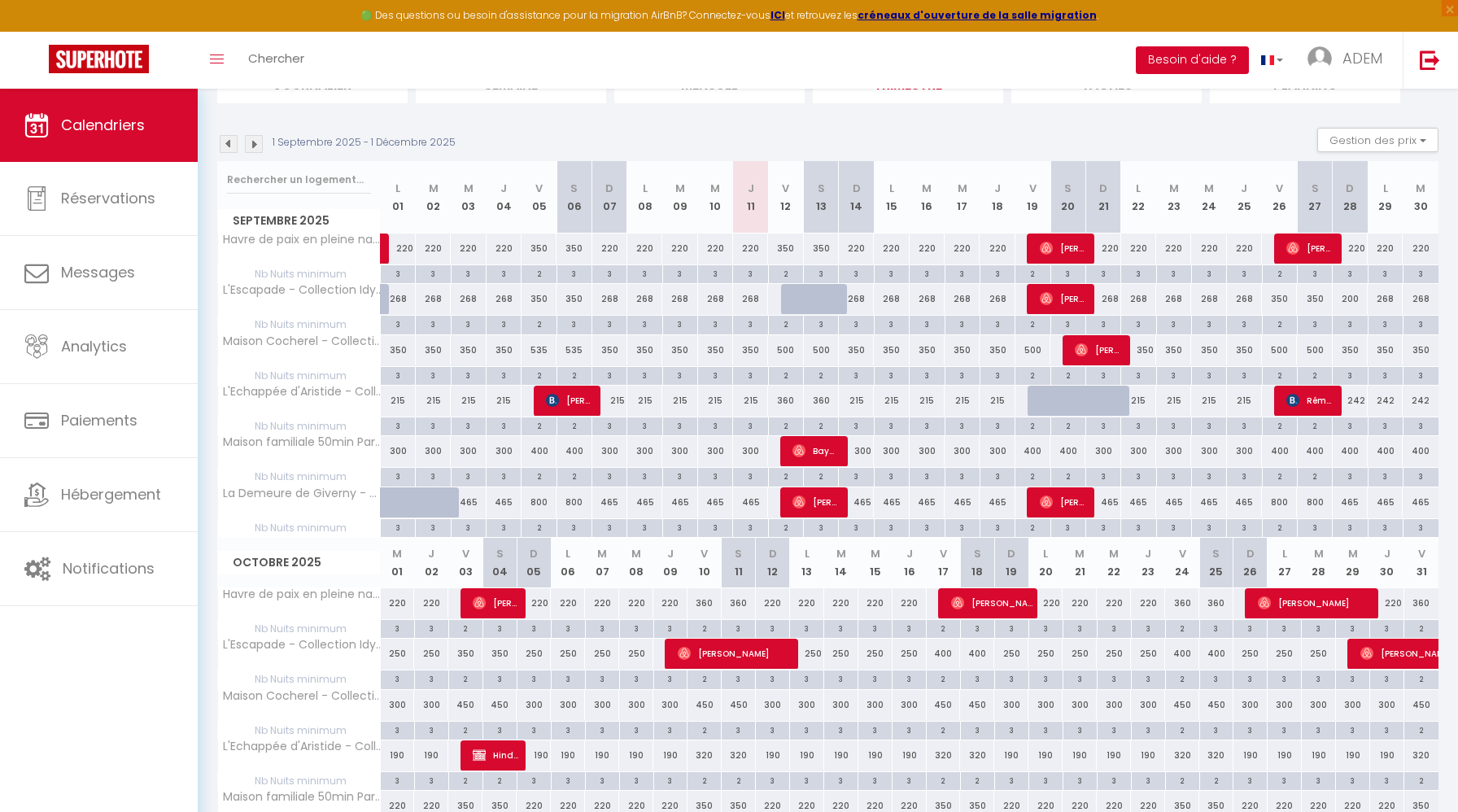
click at [1221, 71] on button "Besoin d'aide ?" at bounding box center [1191, 60] width 113 height 28
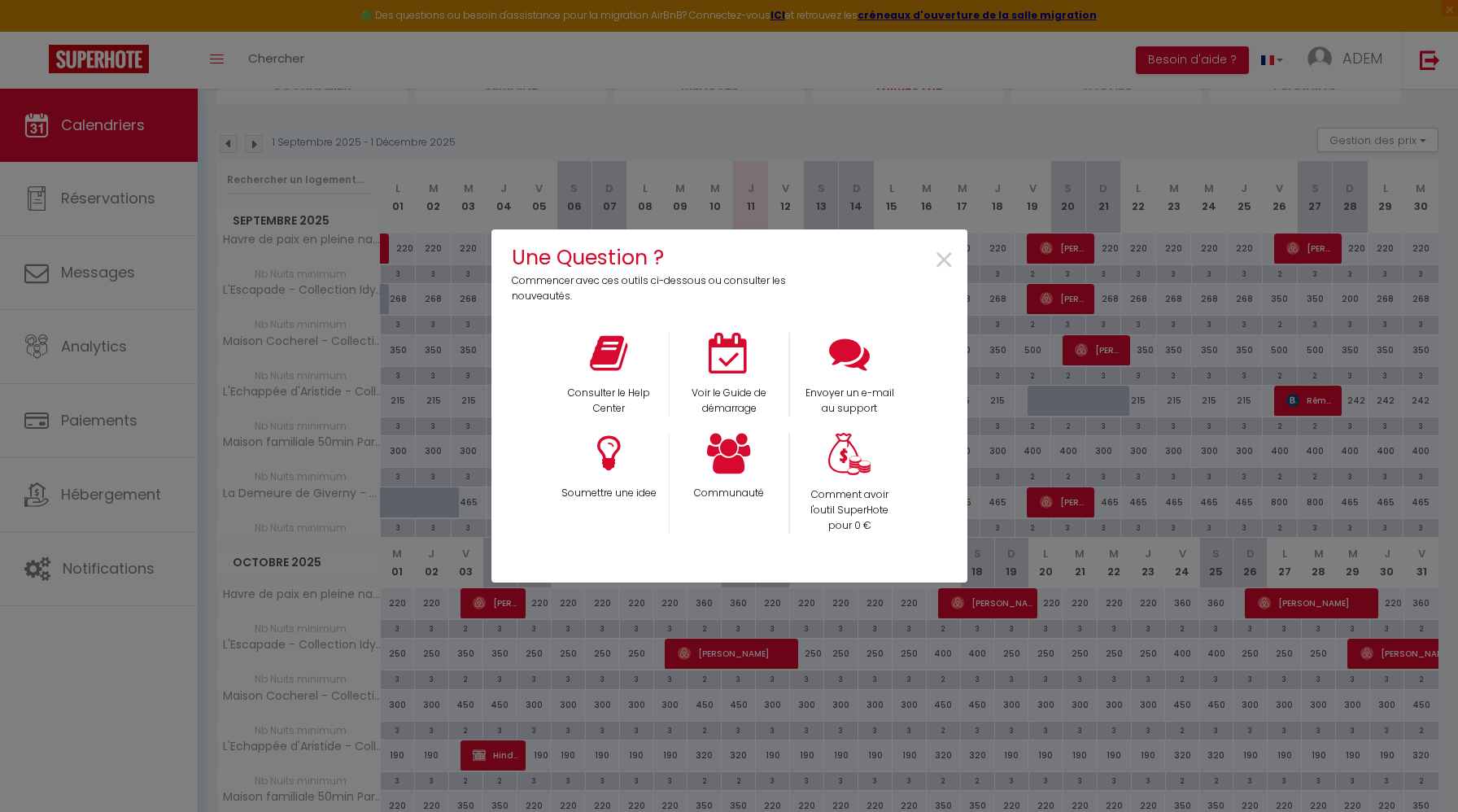
click at [1158, 128] on div "Une Question ? Commencer avec ces outils ci-dessous ou consulter les nouveautés…" at bounding box center [729, 406] width 1458 height 812
click at [950, 268] on span "×" at bounding box center [944, 261] width 22 height 52
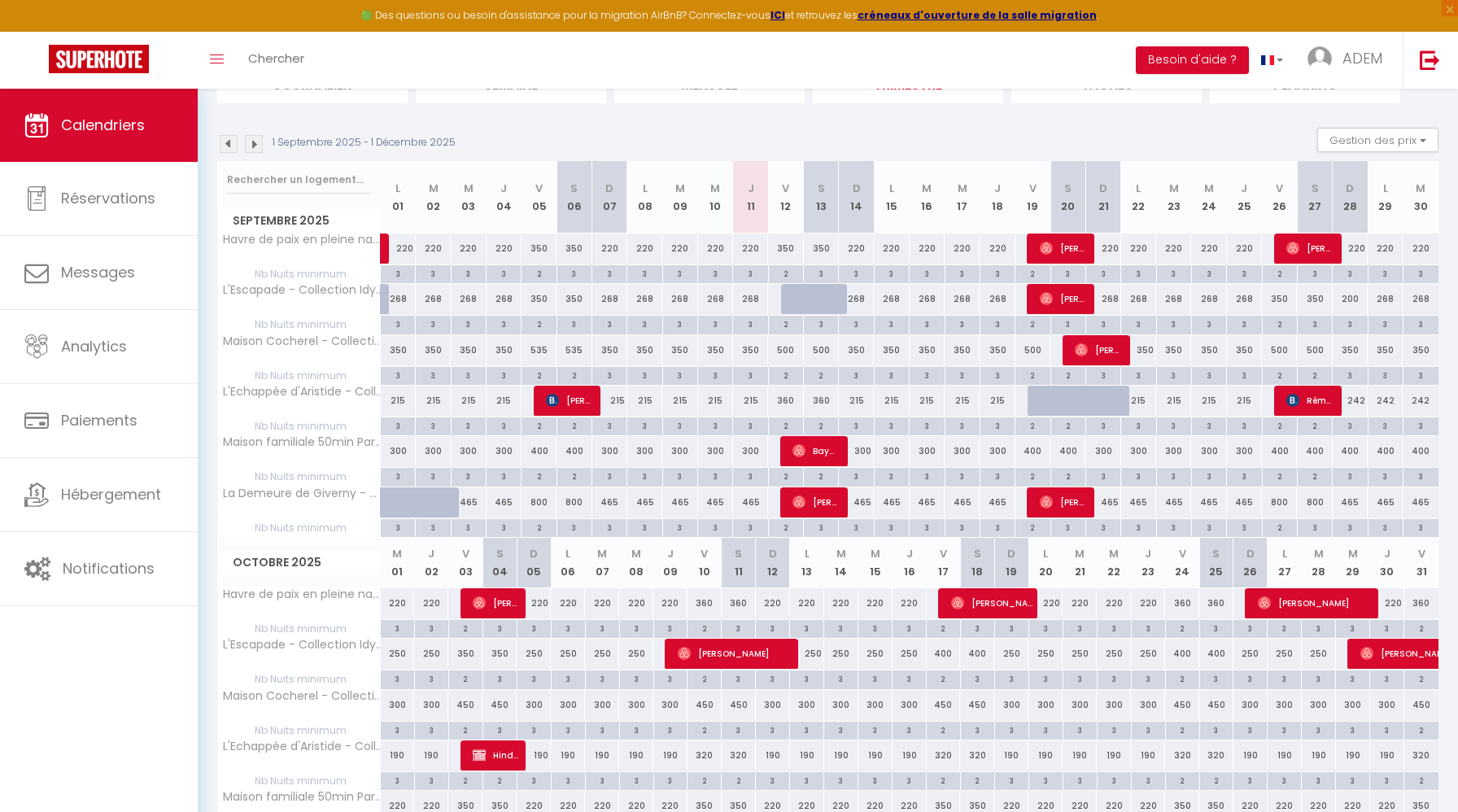
scroll to position [0, 0]
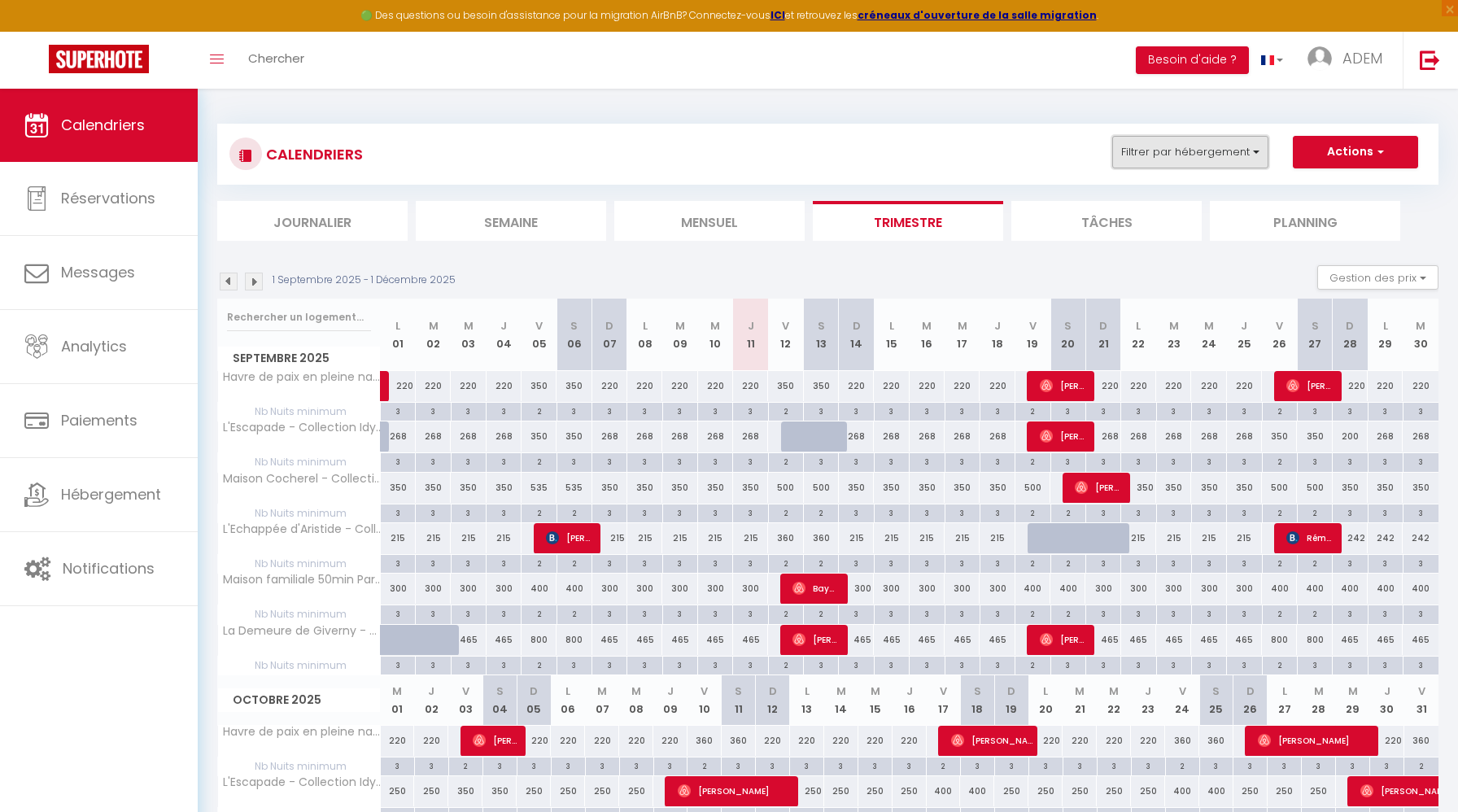
click at [1203, 154] on button "Filtrer par hébergement" at bounding box center [1190, 152] width 157 height 33
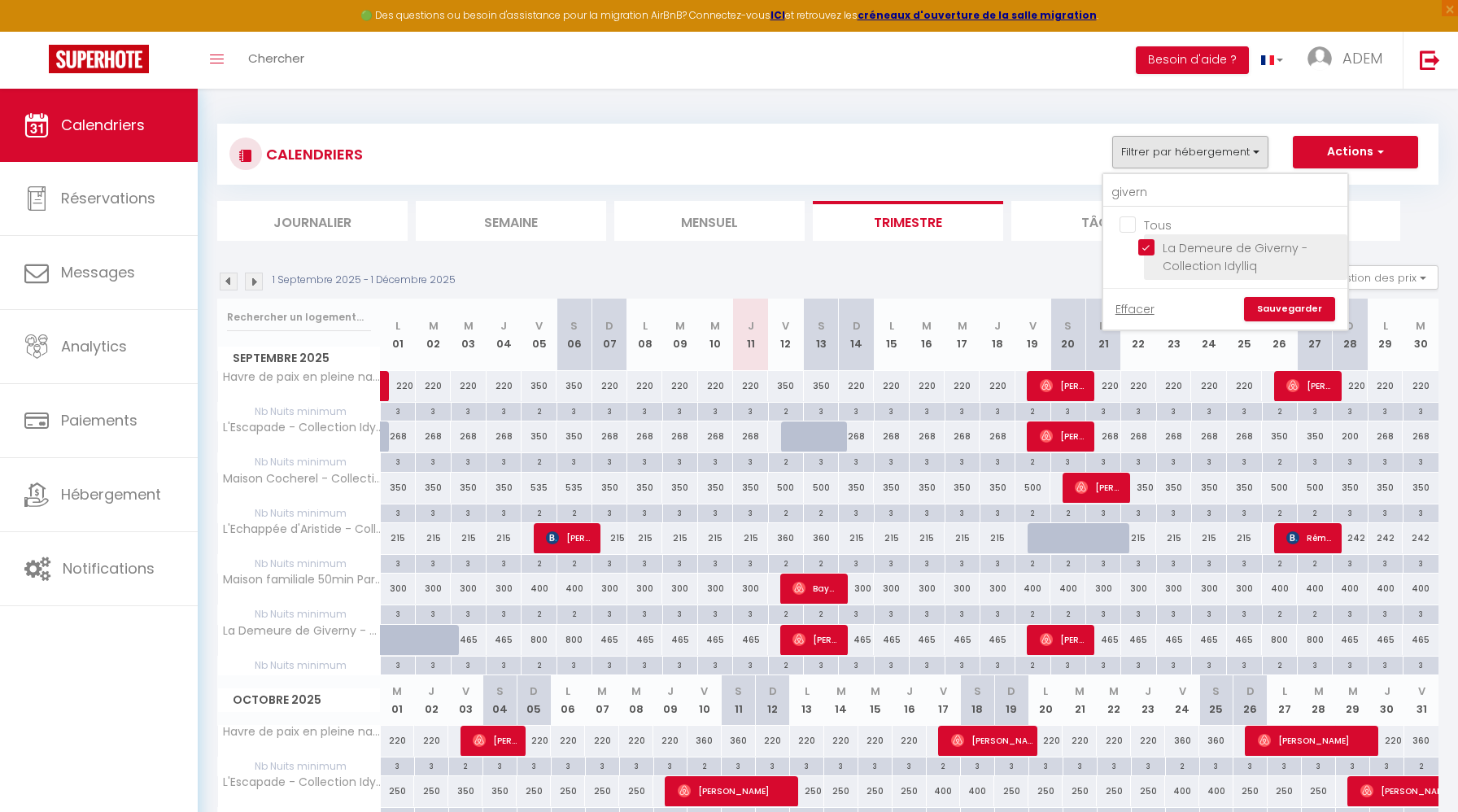
click at [1145, 250] on input "La Demeure de Giverny - Collection Idylliq" at bounding box center [1240, 247] width 203 height 16
checkbox input "false"
click at [1121, 197] on input "givern" at bounding box center [1225, 193] width 244 height 29
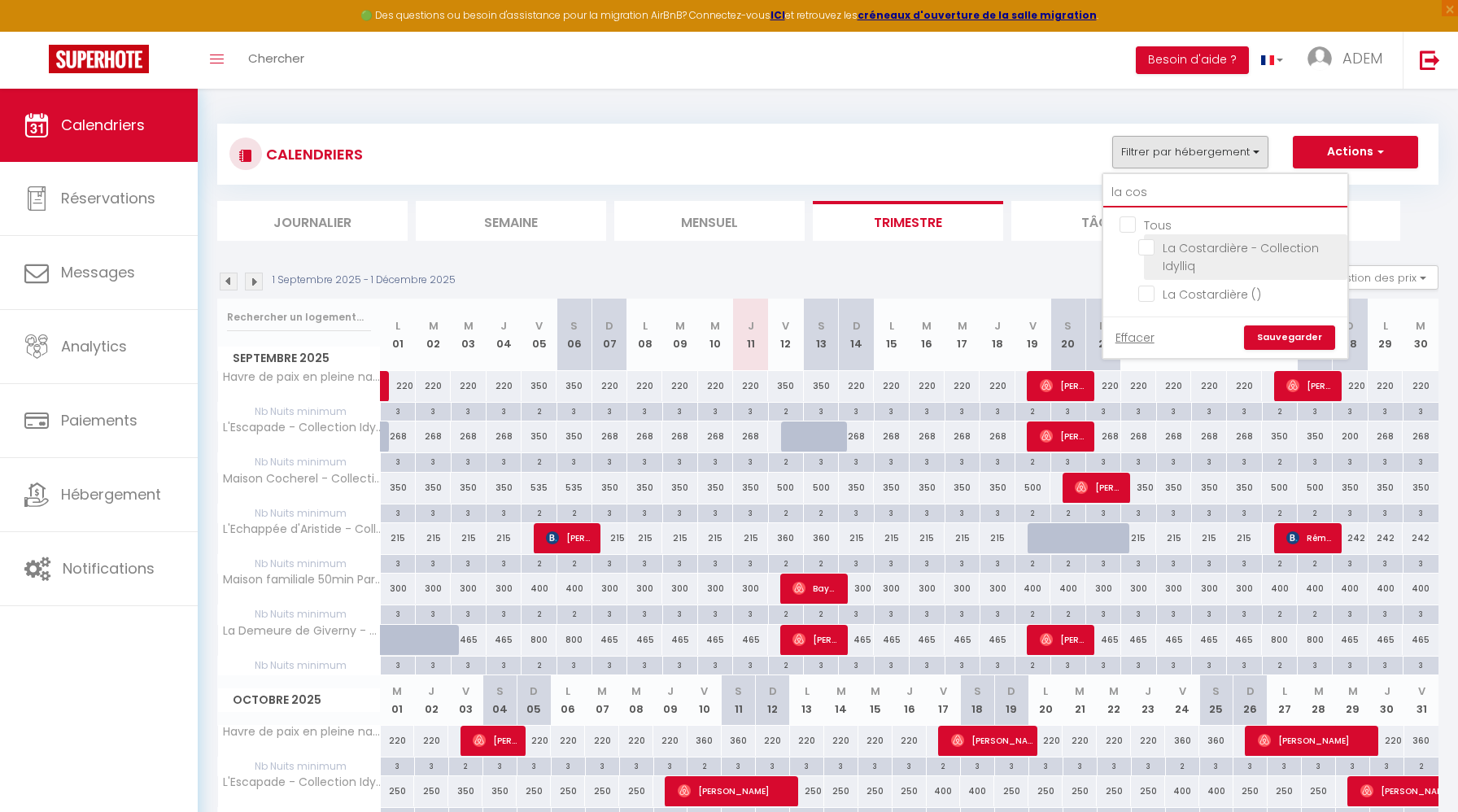
type input "la cos"
click at [1150, 245] on input "La Costardière - Collection Idylliq" at bounding box center [1240, 247] width 203 height 16
checkbox input "true"
click at [1143, 294] on input "La Costardière ()" at bounding box center [1240, 292] width 203 height 16
checkbox input "true"
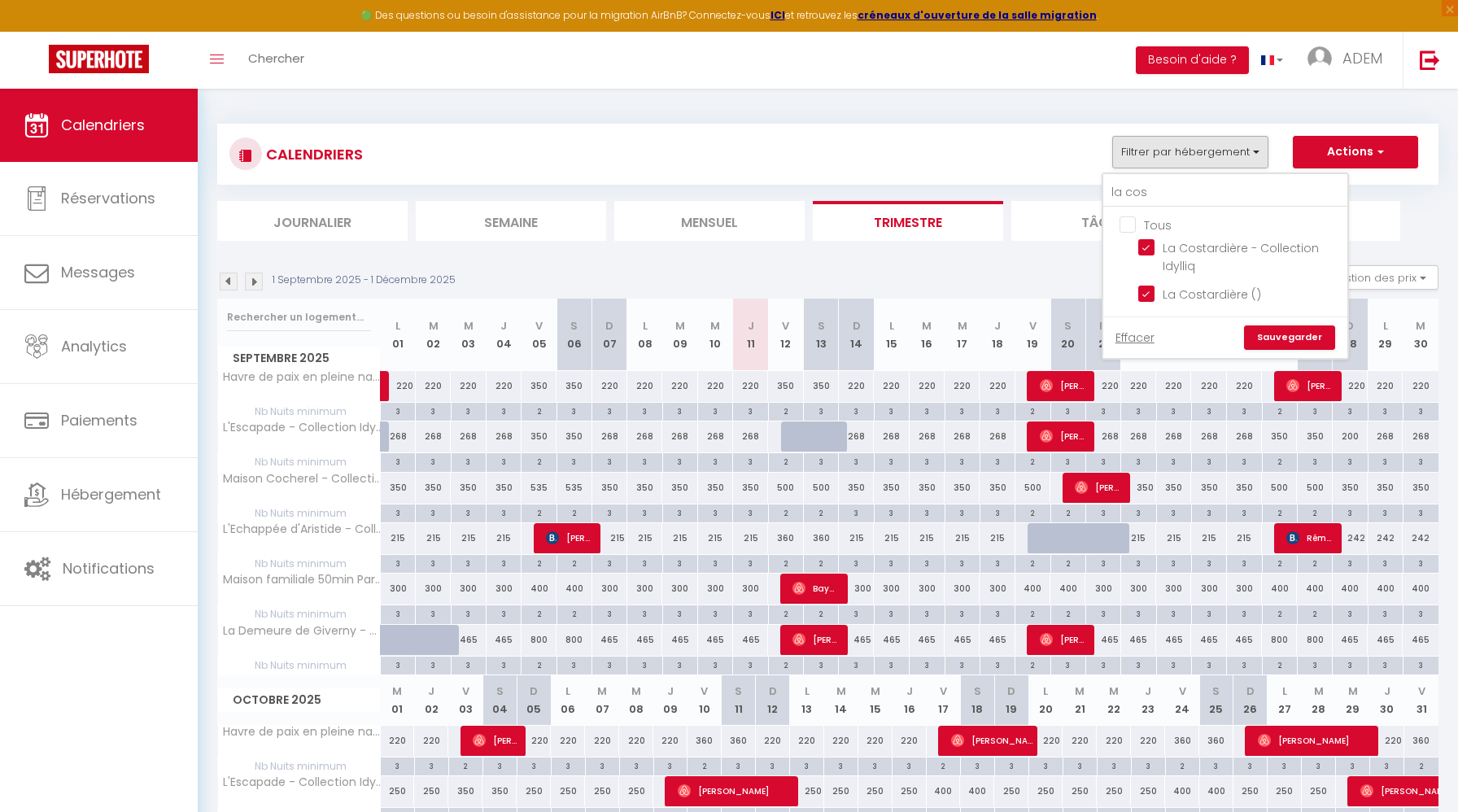
click at [1273, 332] on link "Sauvegarder" at bounding box center [1289, 337] width 91 height 24
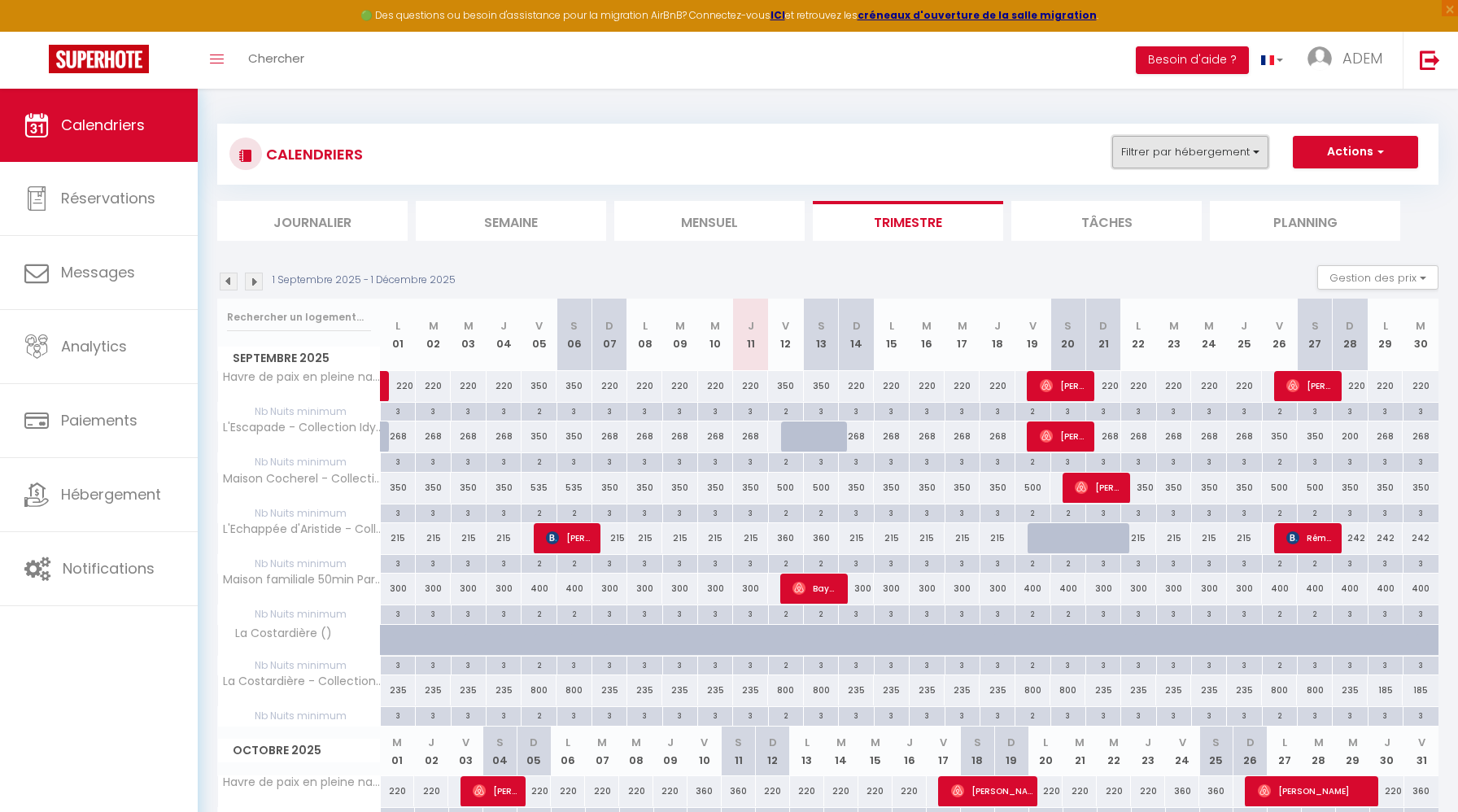
click at [1163, 149] on button "Filtrer par hébergement" at bounding box center [1190, 152] width 157 height 33
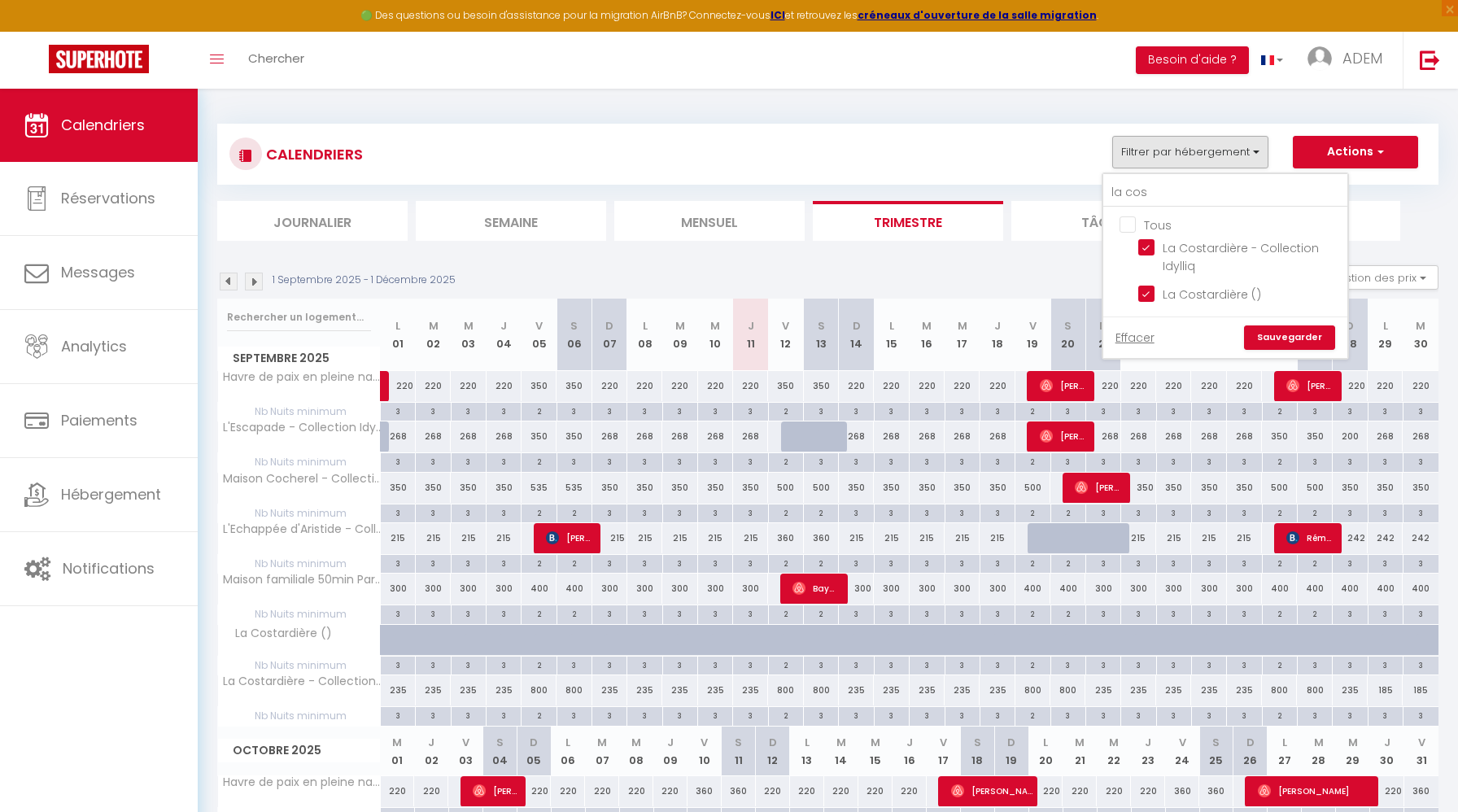
click at [1129, 221] on input "Tous" at bounding box center [1241, 224] width 244 height 16
checkbox input "false"
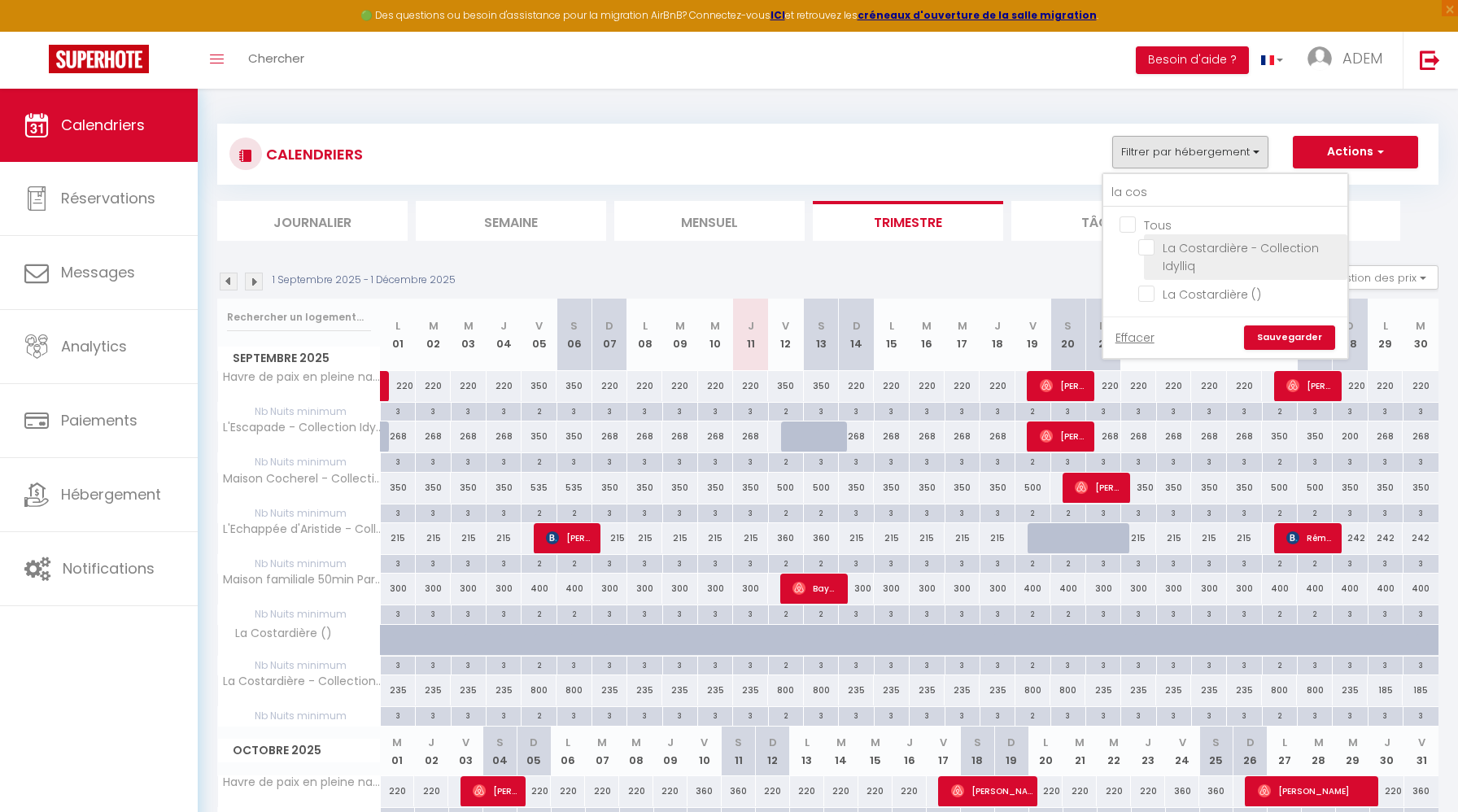
click at [1145, 245] on input "La Costardière - Collection Idylliq" at bounding box center [1240, 247] width 203 height 16
checkbox input "true"
click at [1152, 293] on input "La Costardière ()" at bounding box center [1240, 292] width 203 height 16
checkbox input "true"
click at [1263, 331] on link "Sauvegarder" at bounding box center [1289, 337] width 91 height 24
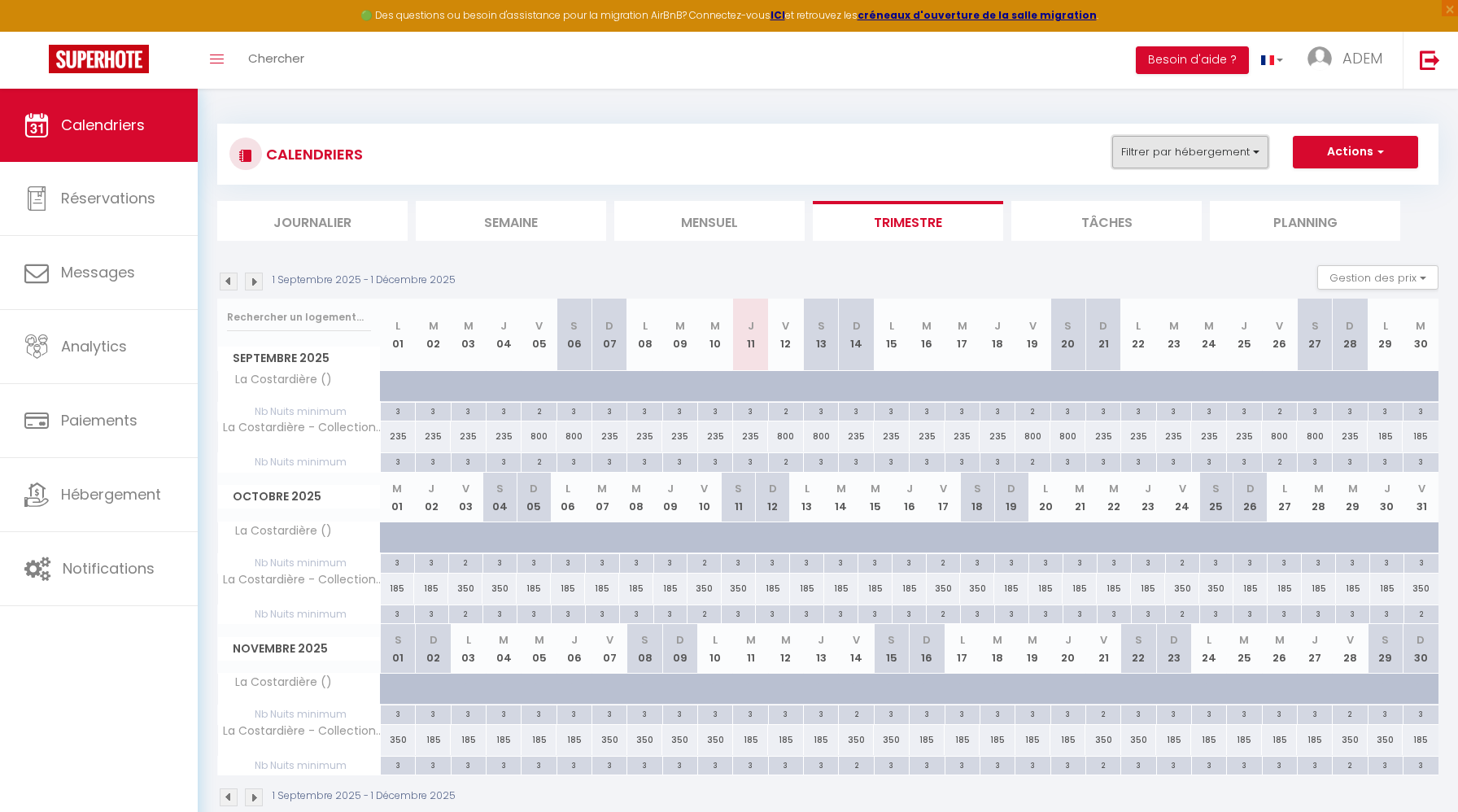
click at [1200, 168] on button "Filtrer par hébergement" at bounding box center [1190, 152] width 157 height 33
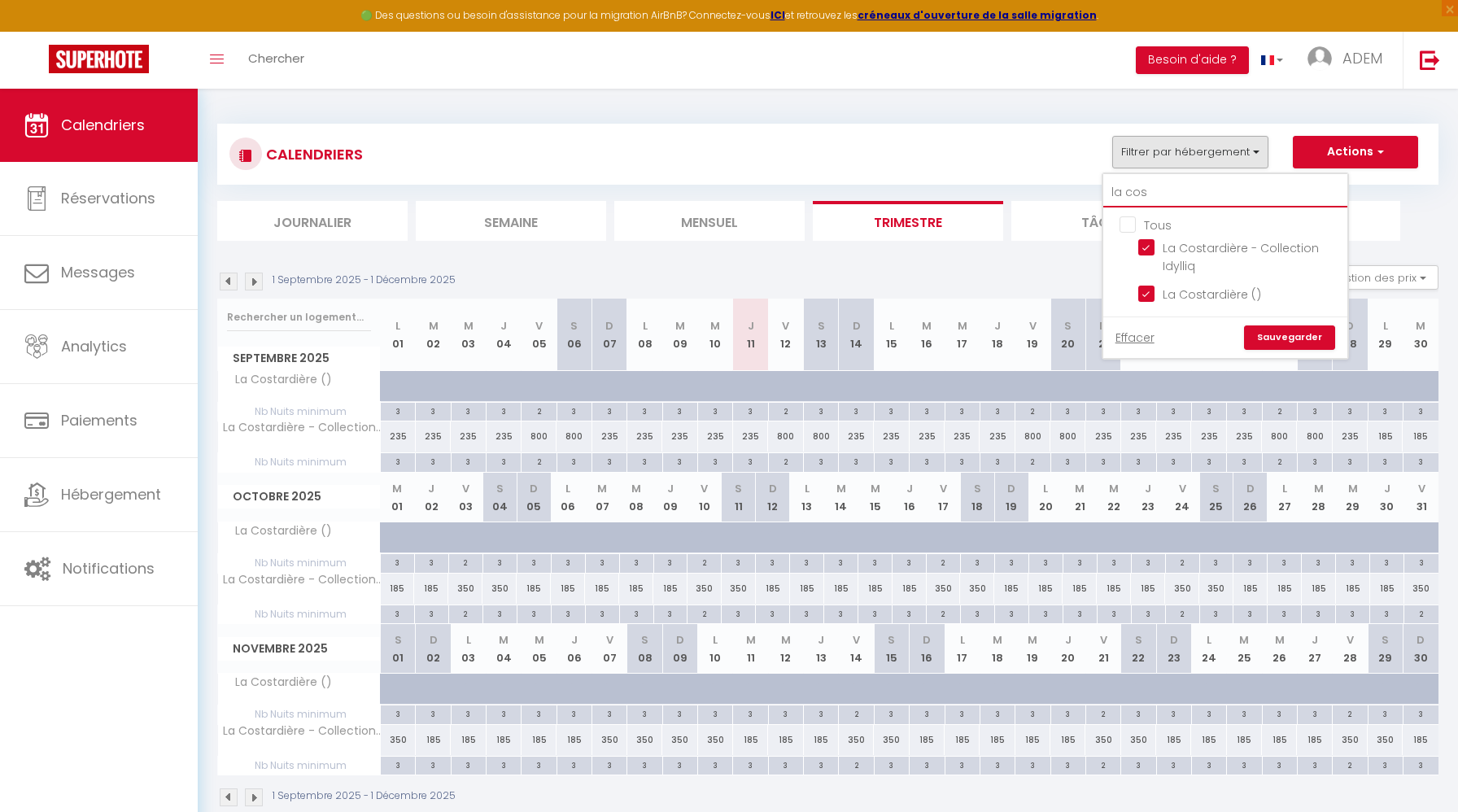
drag, startPoint x: 1172, startPoint y: 194, endPoint x: 1078, endPoint y: 194, distance: 94.0
click at [1078, 194] on div "CALENDRIERS Filtrer par hébergement la cos Tous La Costardière - Collection Idy…" at bounding box center [827, 182] width 1221 height 117
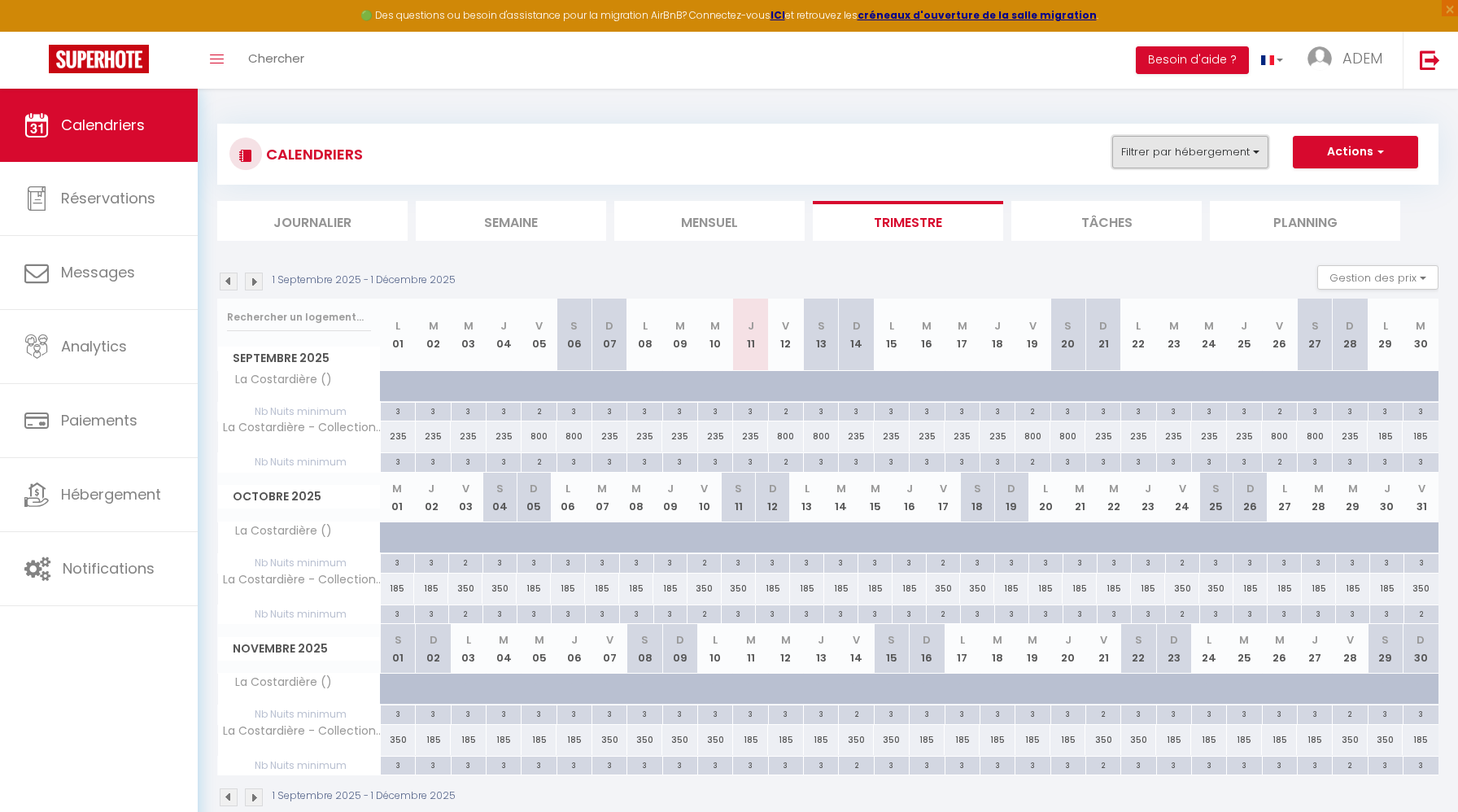
click at [1178, 153] on button "Filtrer par hébergement" at bounding box center [1190, 152] width 157 height 33
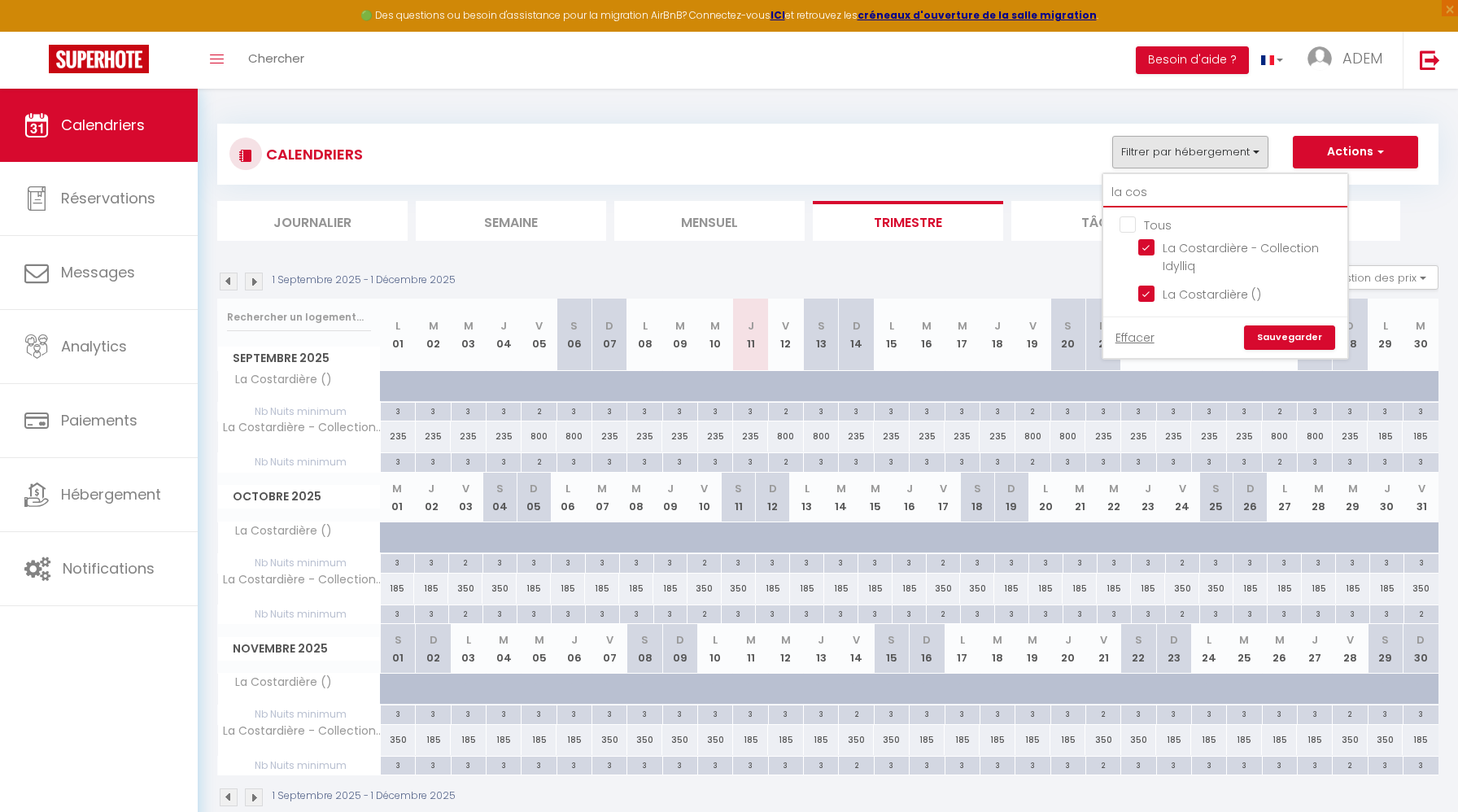
click at [1154, 190] on input "la cos" at bounding box center [1225, 193] width 244 height 29
type input "ha"
checkbox input "false"
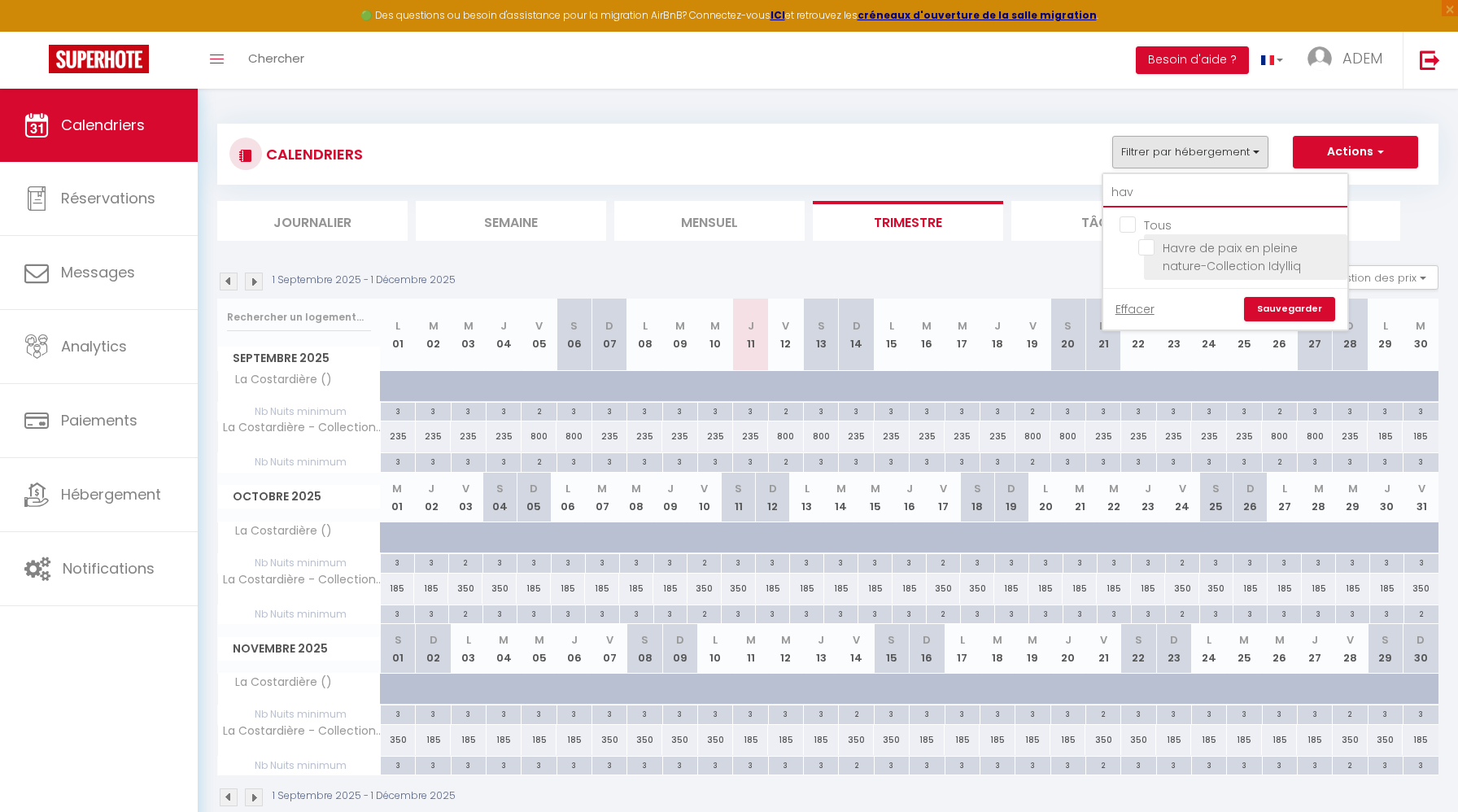
type input "hav"
click at [1152, 249] on input "Havre de paix en pleine nature-Collection Idylliq" at bounding box center [1240, 247] width 203 height 16
checkbox input "true"
click at [1300, 315] on link "Sauvegarder" at bounding box center [1289, 309] width 91 height 24
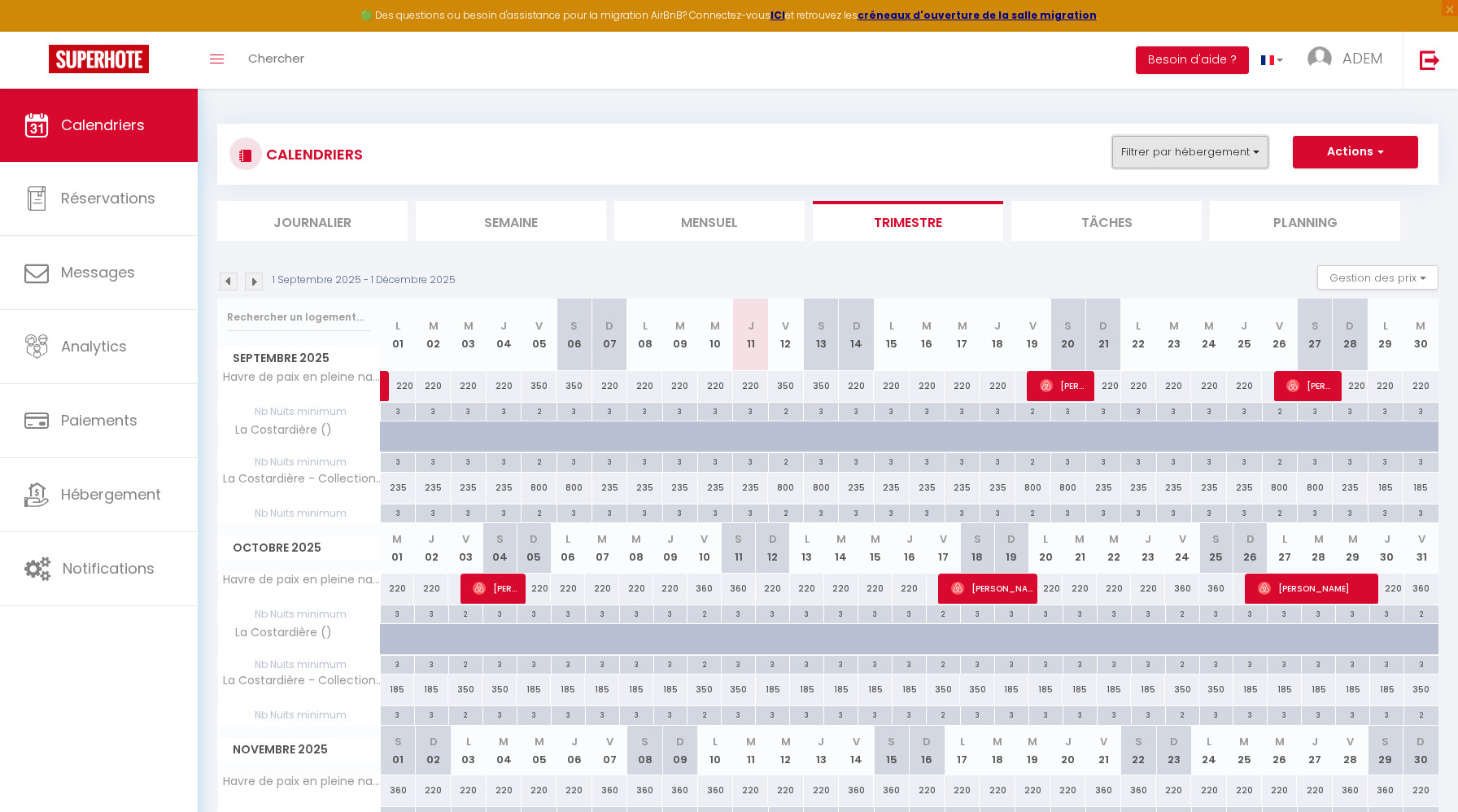
click at [1169, 157] on button "Filtrer par hébergement" at bounding box center [1190, 152] width 157 height 33
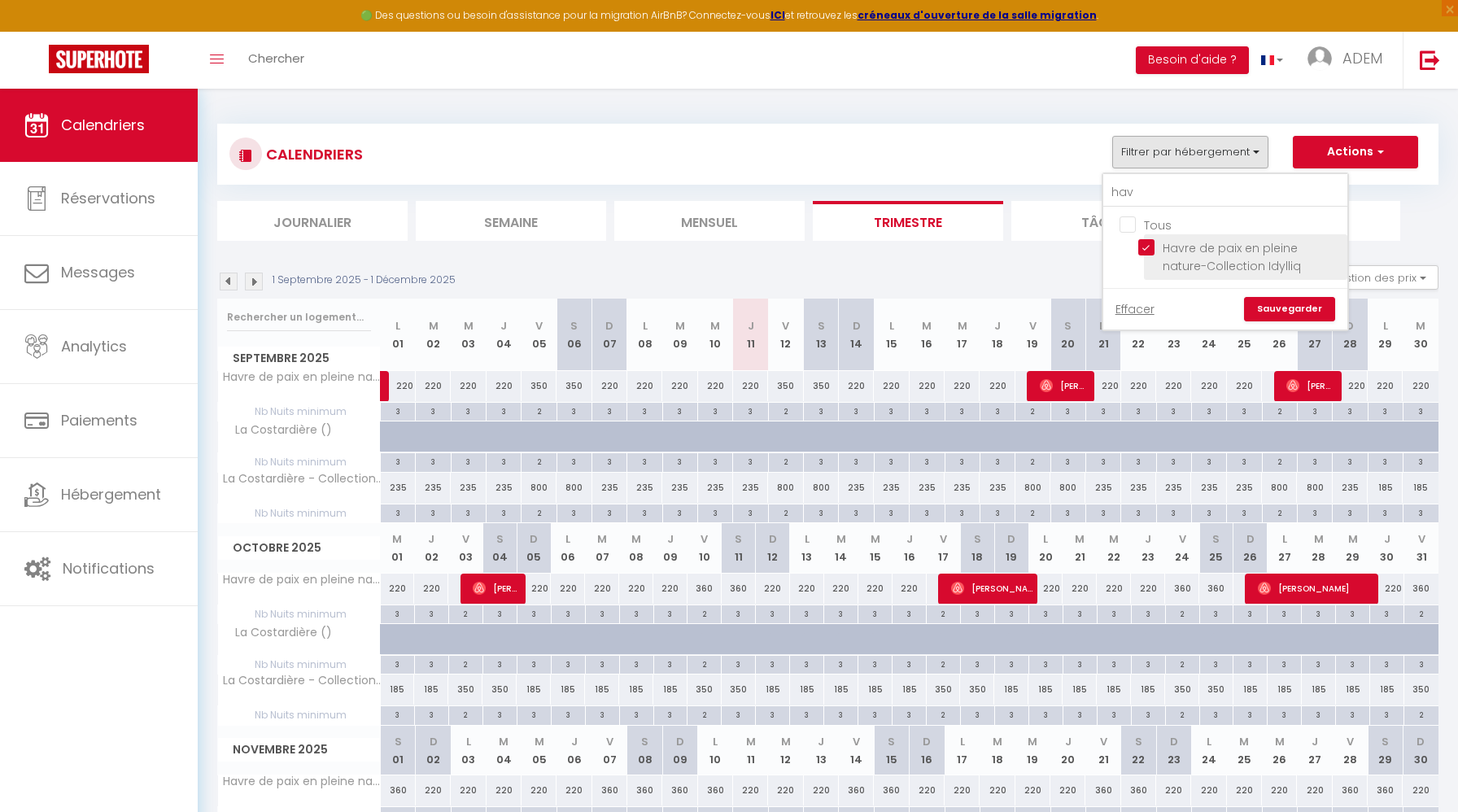
click at [1153, 243] on input "Havre de paix en pleine nature-Collection Idylliq" at bounding box center [1240, 247] width 203 height 16
checkbox input "false"
click at [1122, 200] on input "hav" at bounding box center [1225, 193] width 244 height 29
type input "auxy"
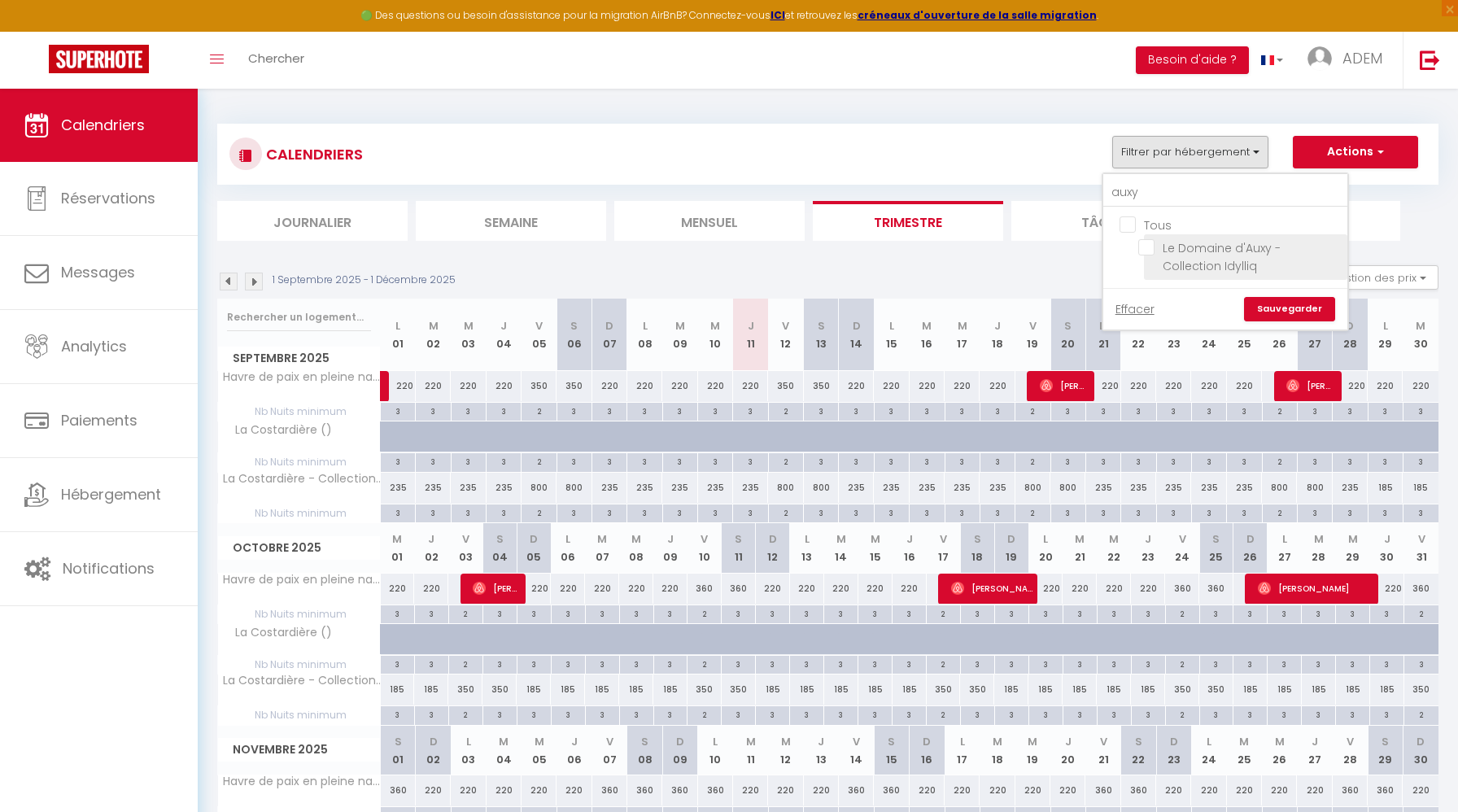
click at [1146, 249] on input "Le Domaine d'Auxy - Collection Idylliq" at bounding box center [1240, 247] width 203 height 16
checkbox input "true"
click at [1267, 304] on link "Sauvegarder" at bounding box center [1289, 309] width 91 height 24
